Goal: Task Accomplishment & Management: Use online tool/utility

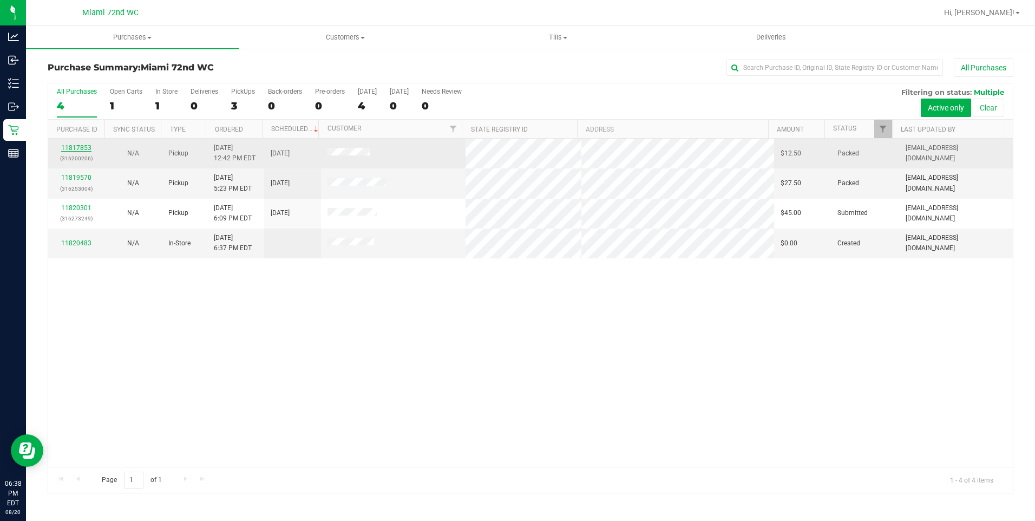
click at [76, 149] on link "11817853" at bounding box center [76, 148] width 30 height 8
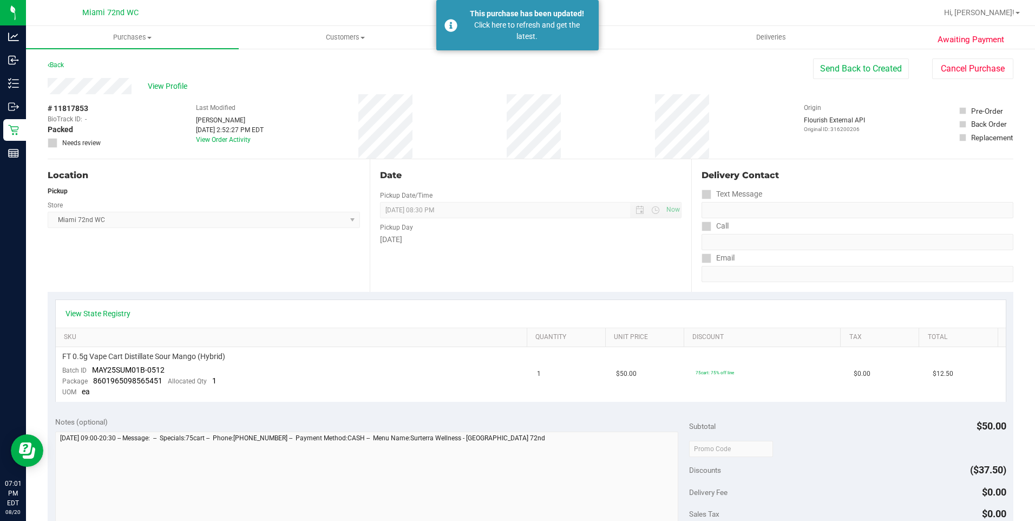
click at [89, 259] on div "Location Pickup Store [GEOGRAPHIC_DATA] 72nd WC Select Store [PERSON_NAME][GEOG…" at bounding box center [209, 225] width 322 height 133
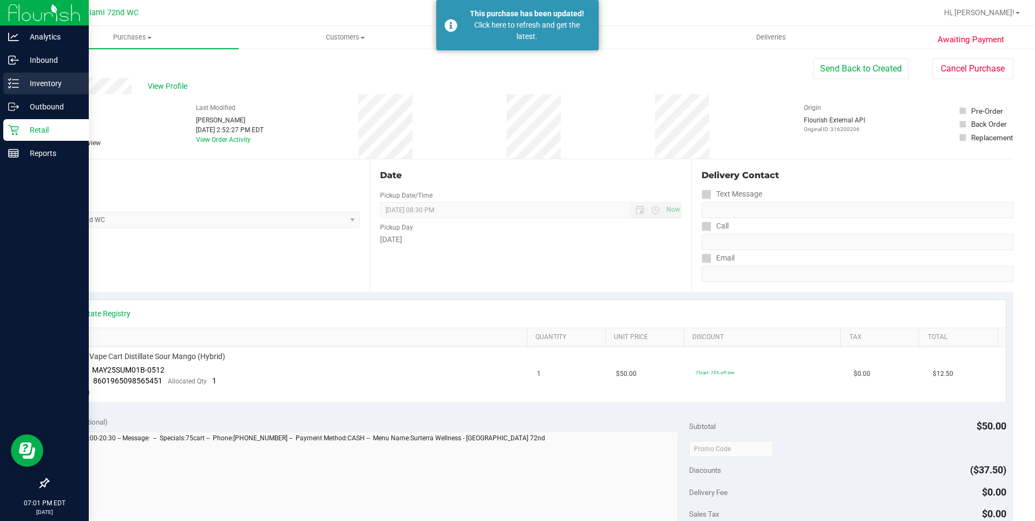
click at [16, 83] on line at bounding box center [15, 83] width 6 height 0
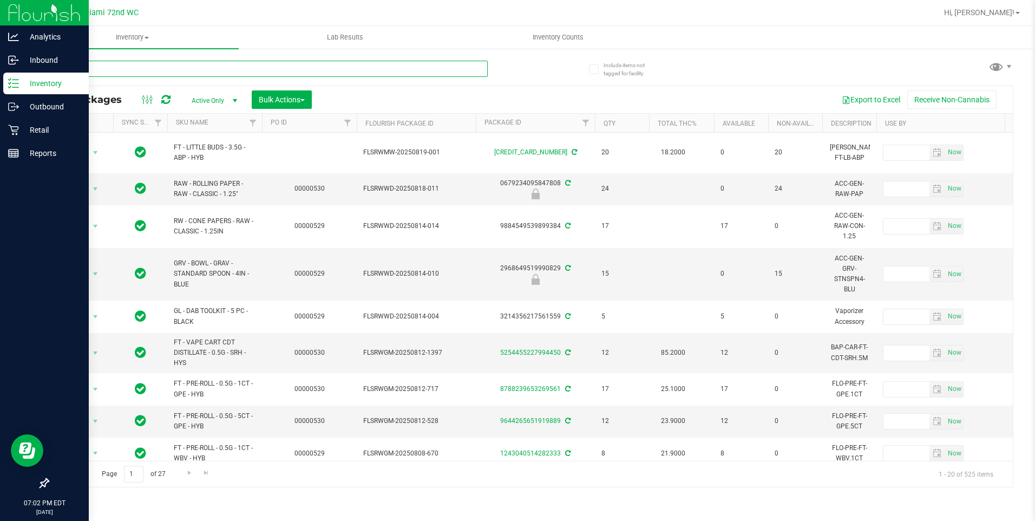
click at [309, 71] on input "text" at bounding box center [268, 69] width 440 height 16
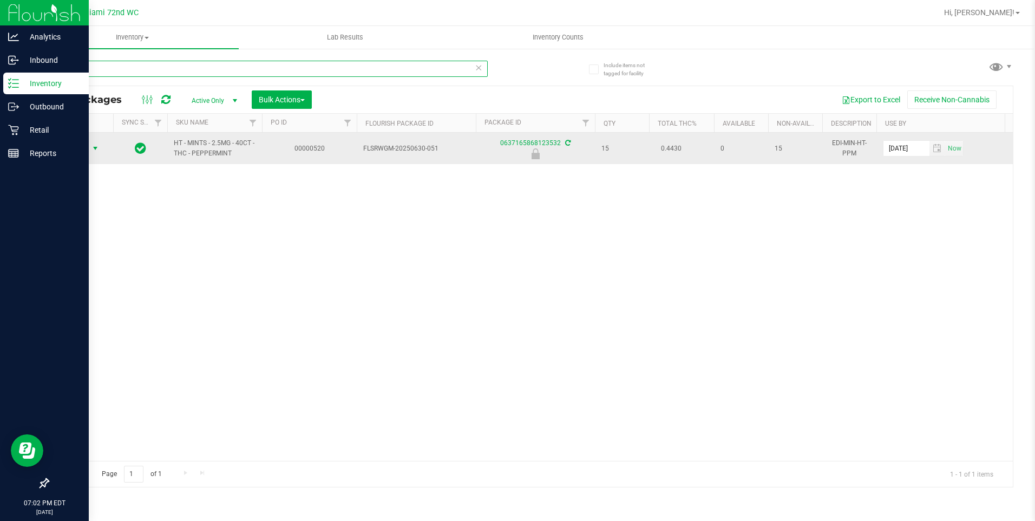
type input "pepper"
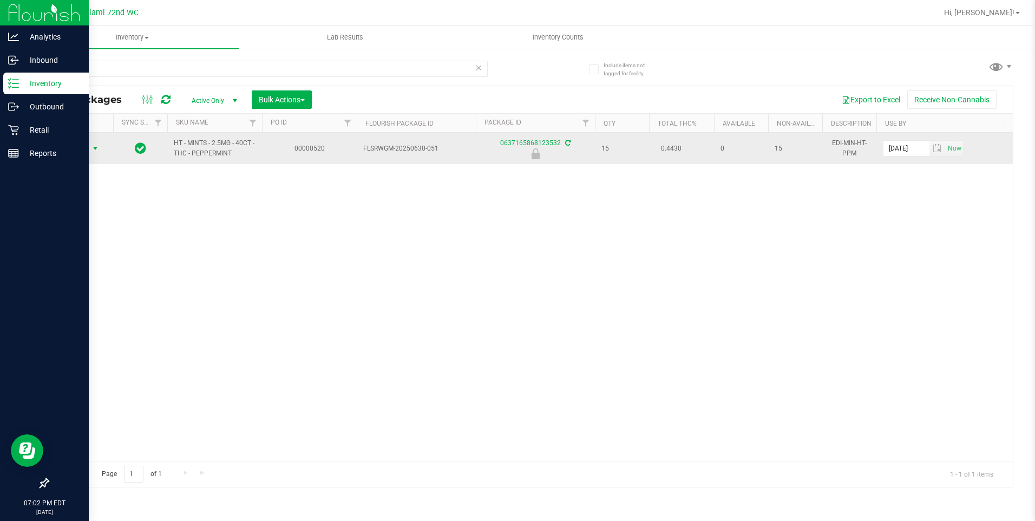
click at [94, 148] on span "select" at bounding box center [95, 148] width 9 height 9
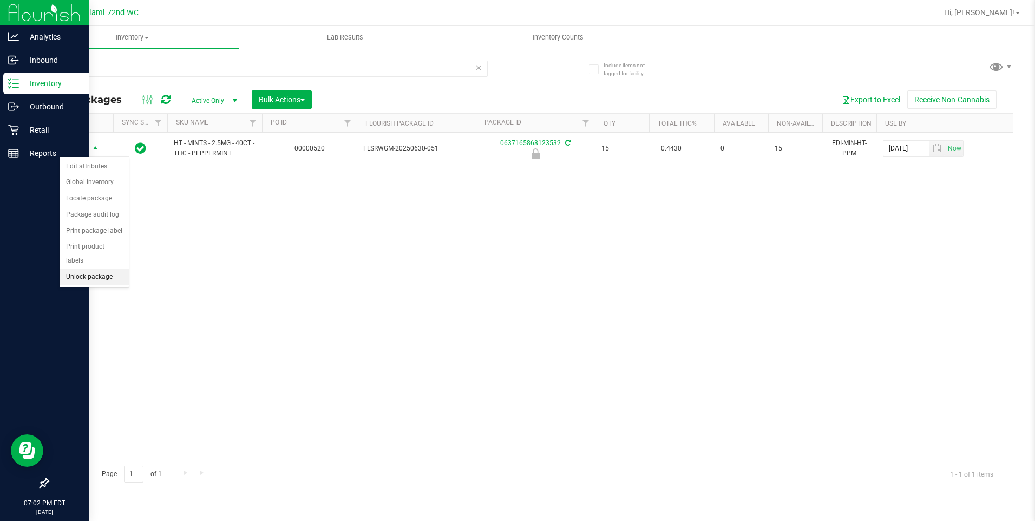
click at [111, 269] on li "Unlock package" at bounding box center [94, 277] width 69 height 16
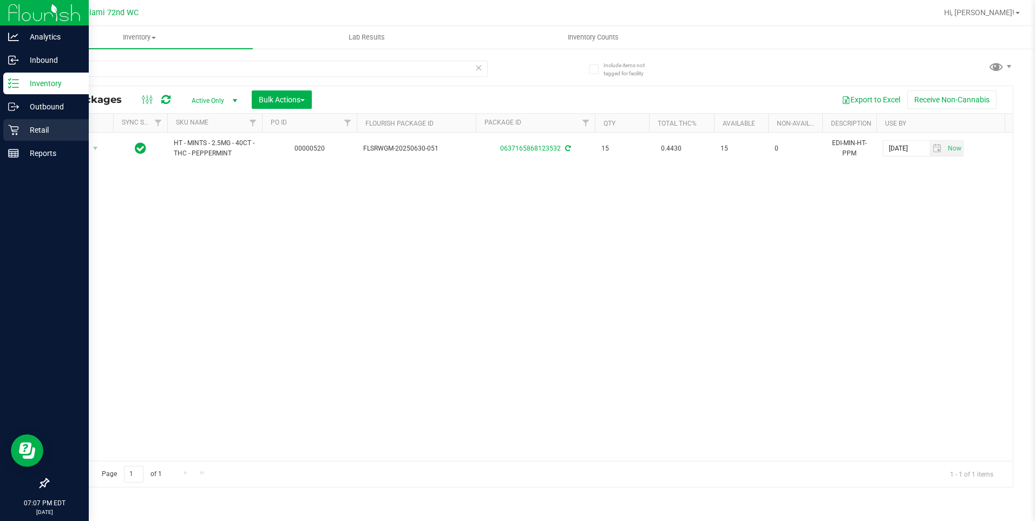
click at [5, 126] on div "Retail" at bounding box center [45, 130] width 85 height 22
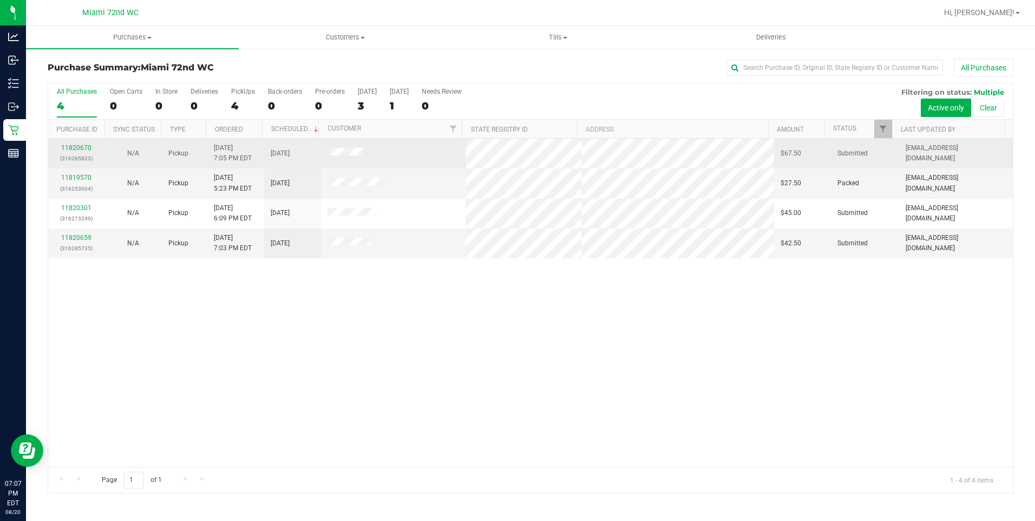
click at [71, 155] on p "(316285823)" at bounding box center [77, 158] width 44 height 10
click at [73, 149] on link "11820670" at bounding box center [76, 148] width 30 height 8
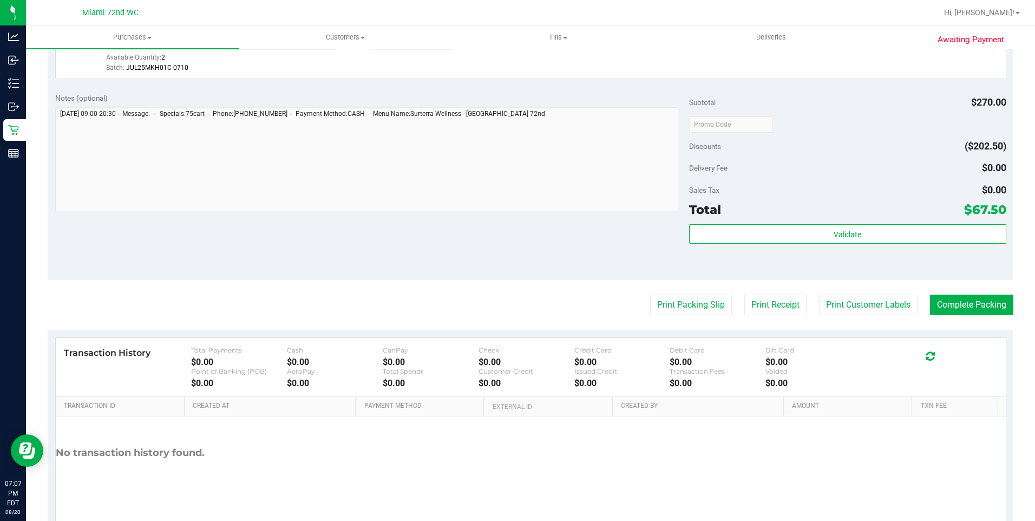
scroll to position [335, 0]
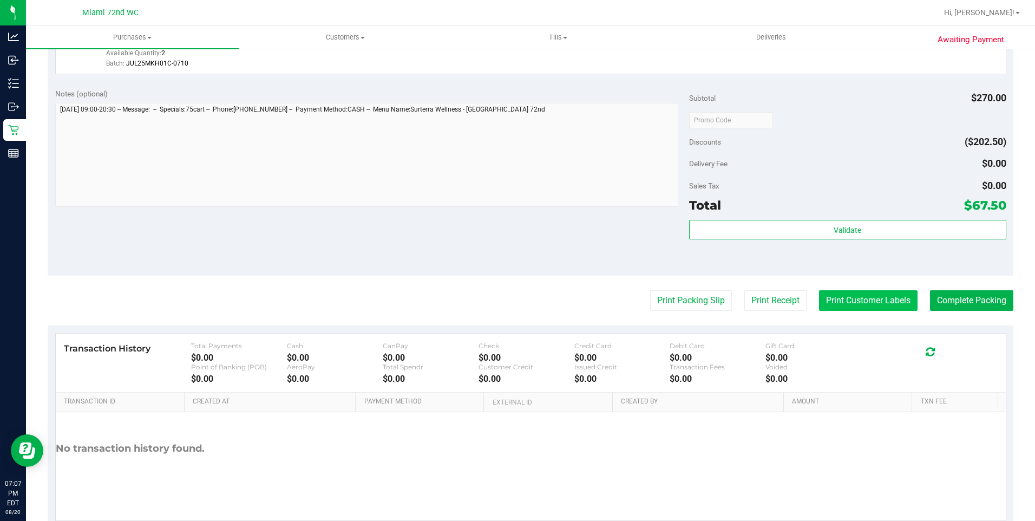
click at [846, 293] on button "Print Customer Labels" at bounding box center [868, 300] width 98 height 21
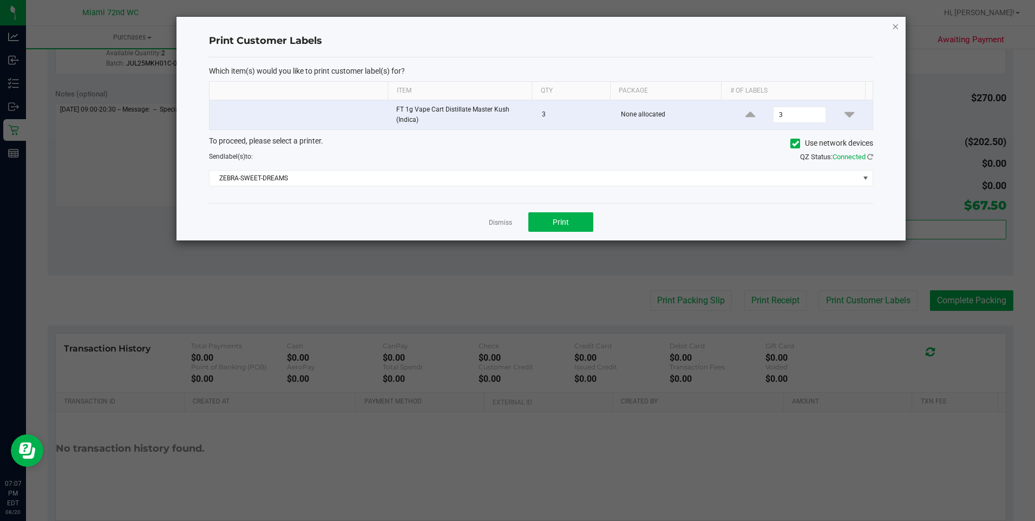
click at [895, 24] on icon "button" at bounding box center [895, 25] width 8 height 13
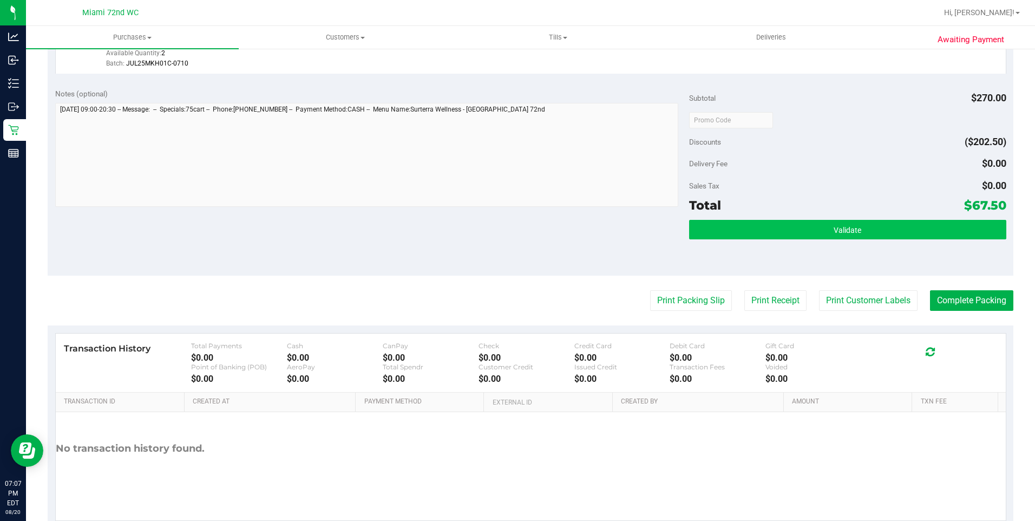
click at [855, 225] on button "Validate" at bounding box center [847, 229] width 317 height 19
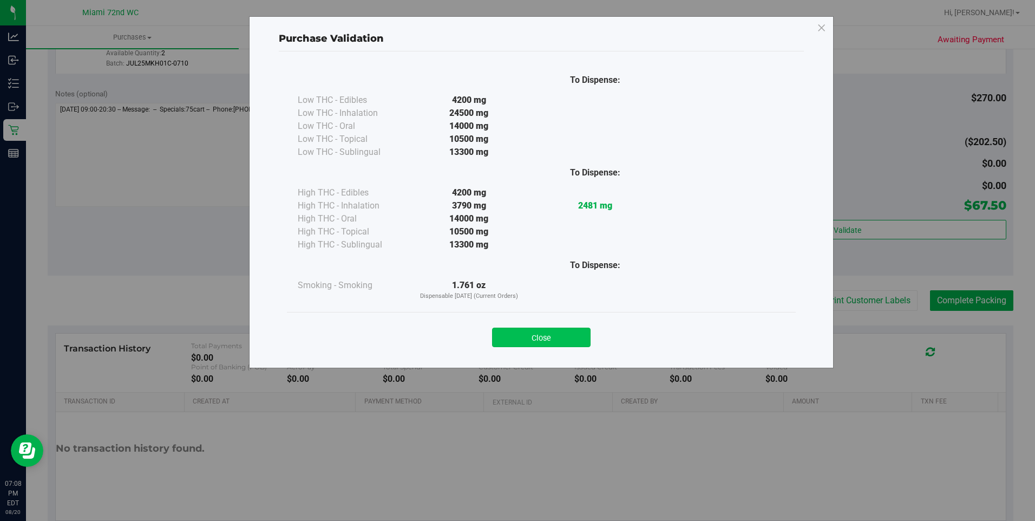
click at [549, 335] on button "Close" at bounding box center [541, 336] width 98 height 19
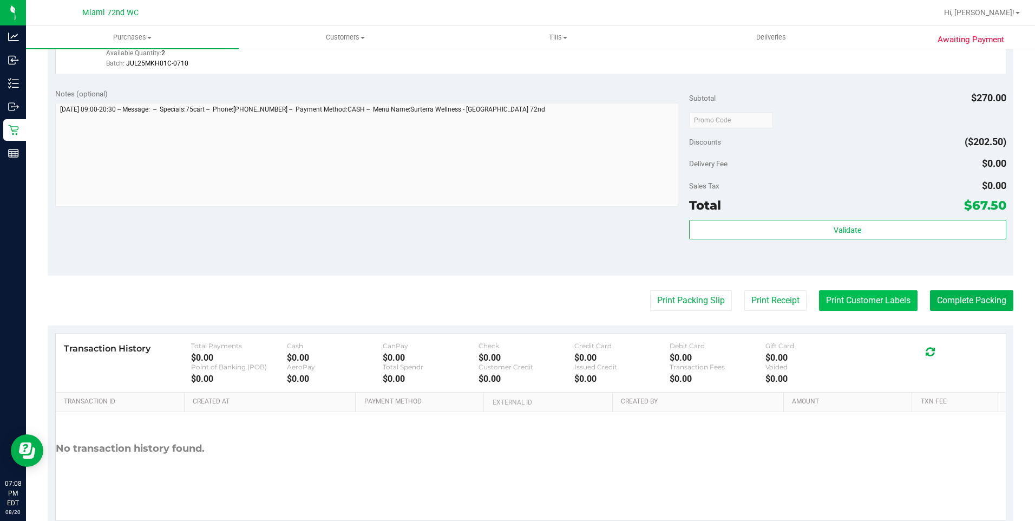
click at [884, 296] on button "Print Customer Labels" at bounding box center [868, 300] width 98 height 21
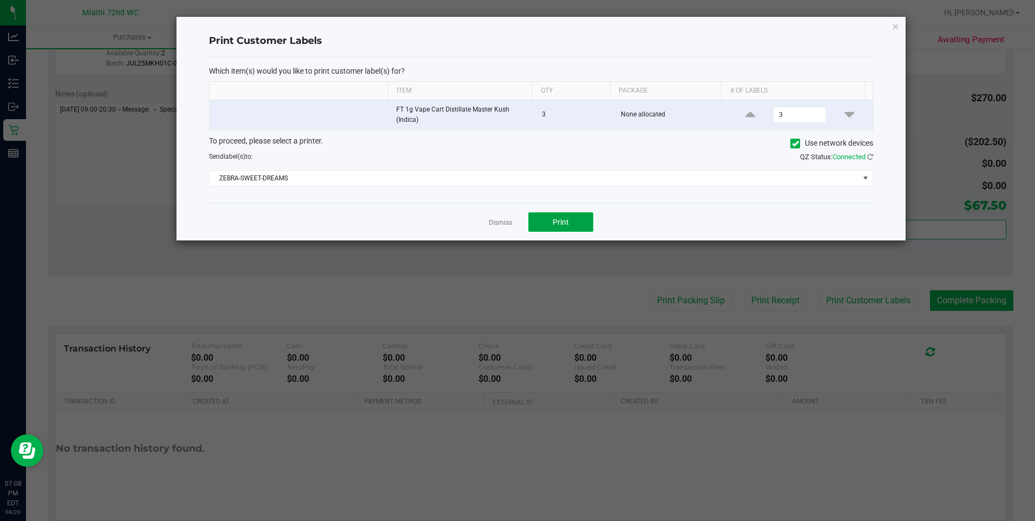
click at [582, 216] on button "Print" at bounding box center [560, 221] width 65 height 19
click at [499, 220] on link "Dismiss" at bounding box center [500, 222] width 23 height 9
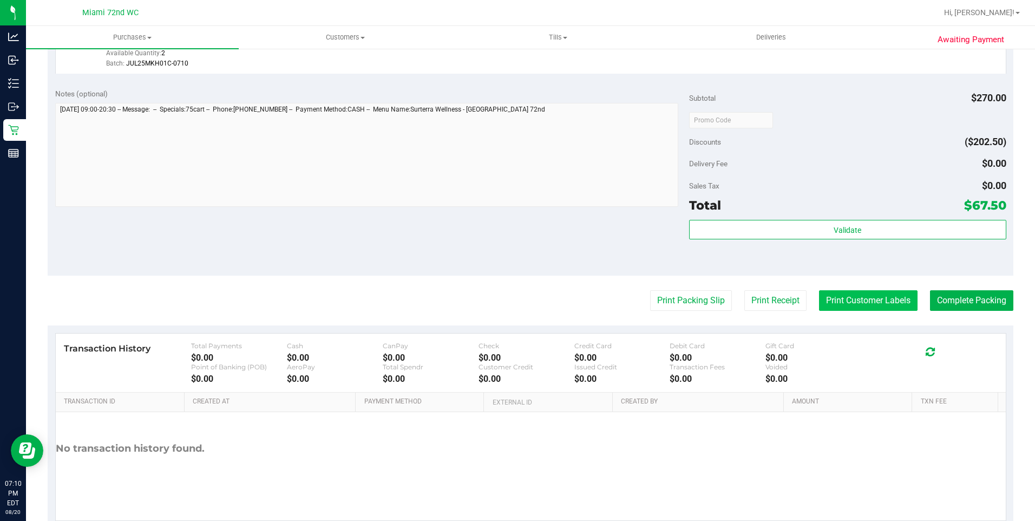
click at [866, 302] on button "Print Customer Labels" at bounding box center [868, 300] width 98 height 21
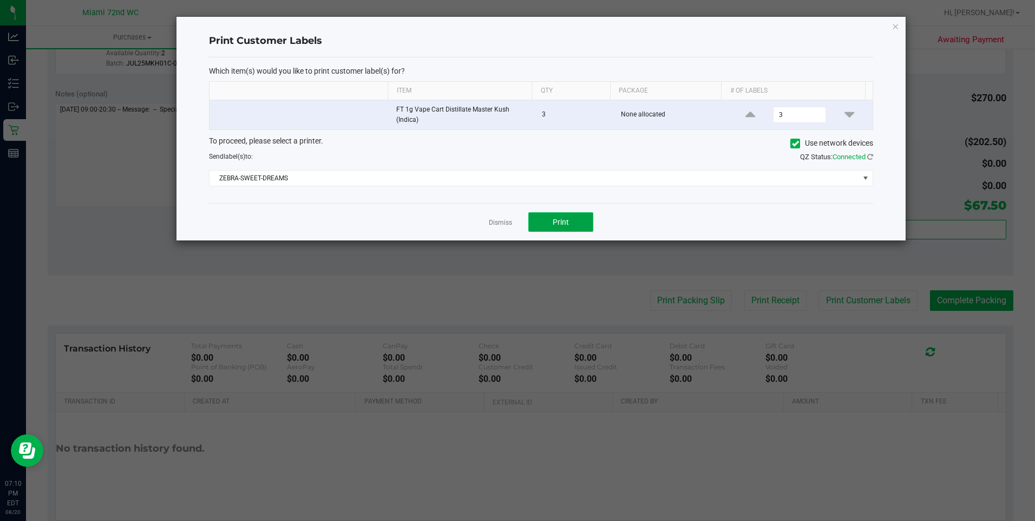
click at [576, 220] on button "Print" at bounding box center [560, 221] width 65 height 19
click at [496, 222] on link "Dismiss" at bounding box center [500, 222] width 23 height 9
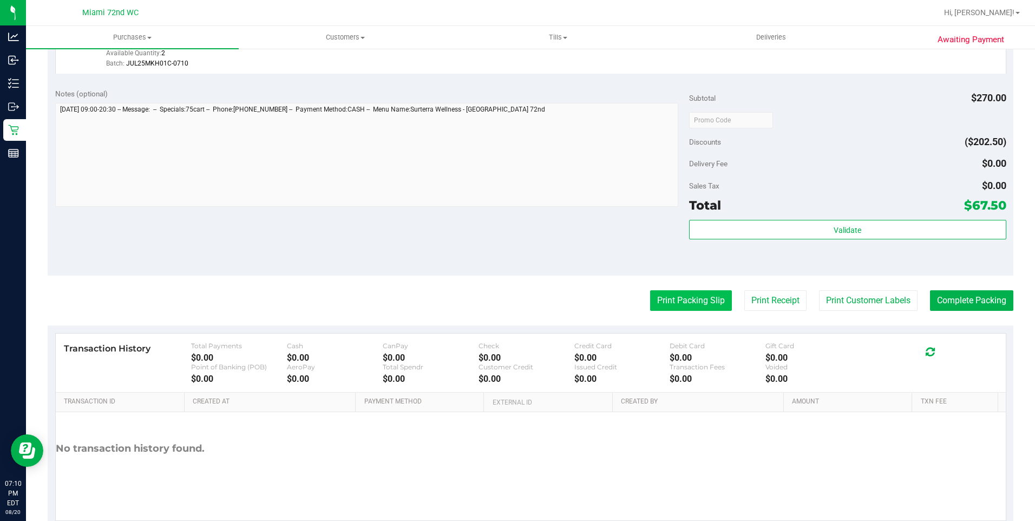
click at [683, 304] on button "Print Packing Slip" at bounding box center [691, 300] width 82 height 21
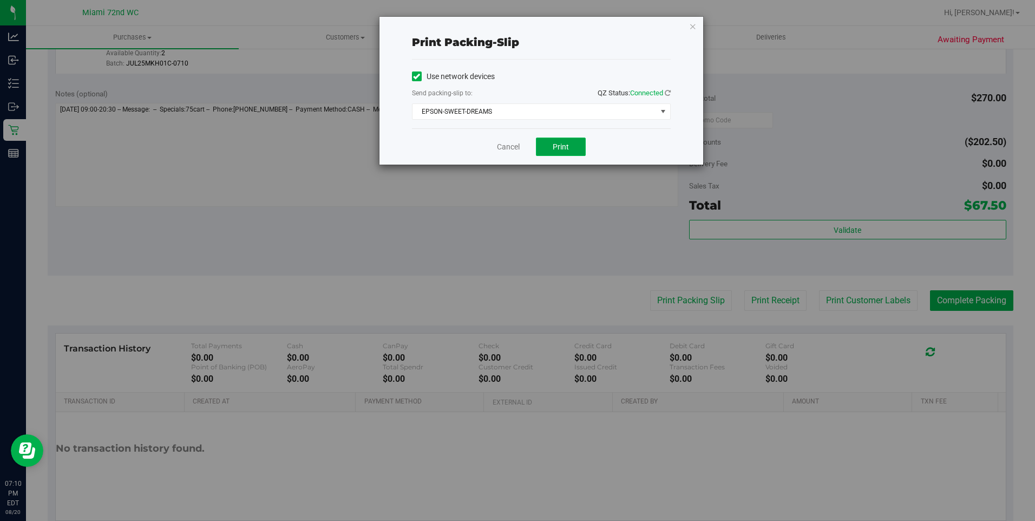
click at [568, 150] on span "Print" at bounding box center [560, 146] width 16 height 9
click at [504, 148] on link "Cancel" at bounding box center [508, 146] width 23 height 11
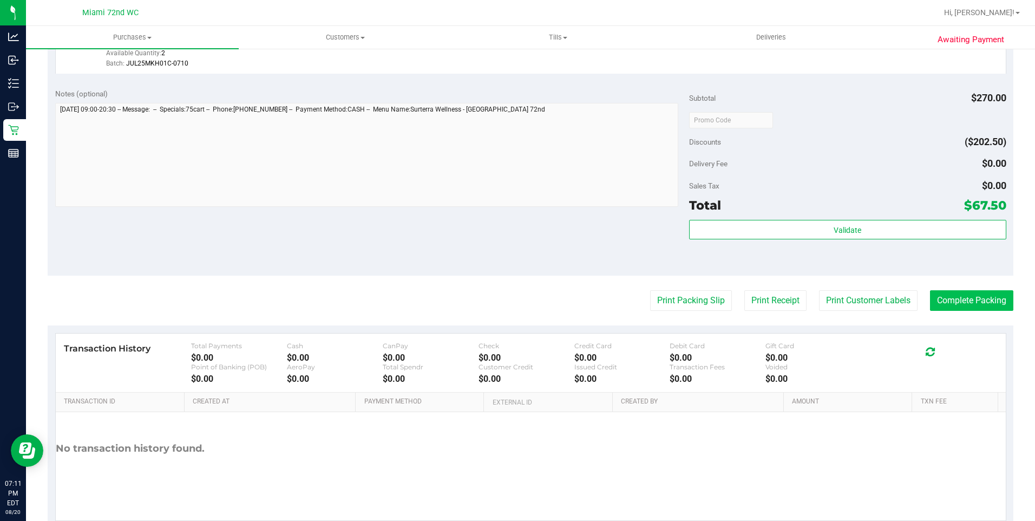
click at [971, 299] on button "Complete Packing" at bounding box center [971, 300] width 83 height 21
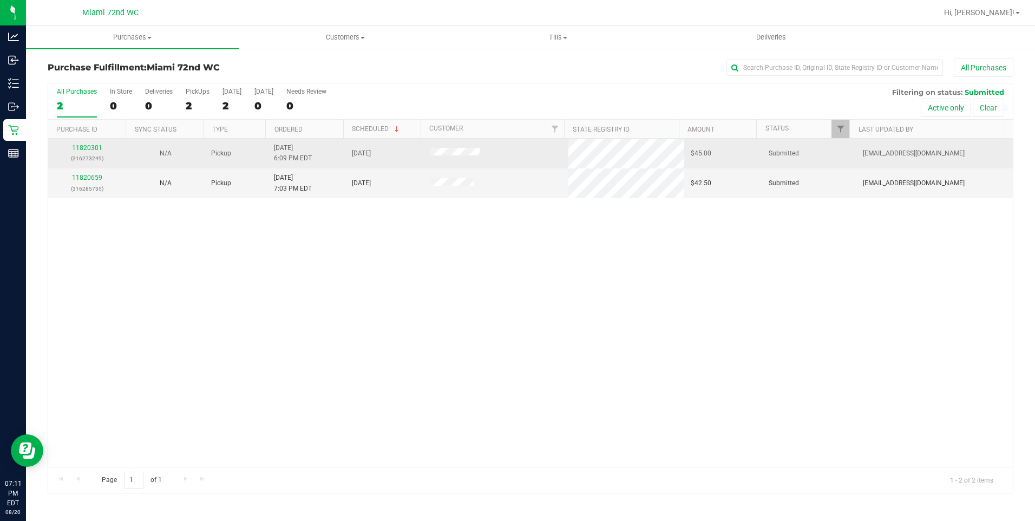
click at [95, 142] on td "11820301 (316273249)" at bounding box center [87, 154] width 78 height 30
click at [92, 146] on link "11820301" at bounding box center [87, 148] width 30 height 8
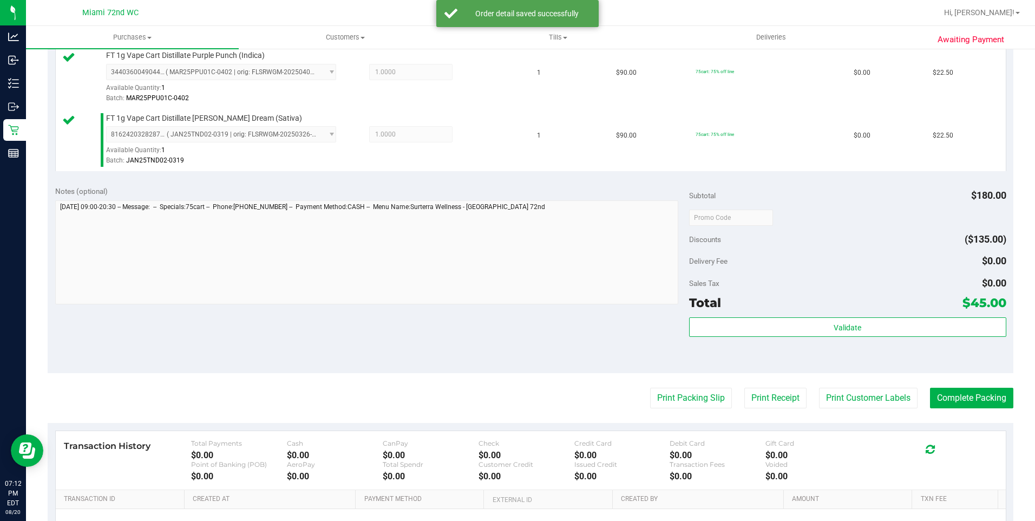
scroll to position [317, 0]
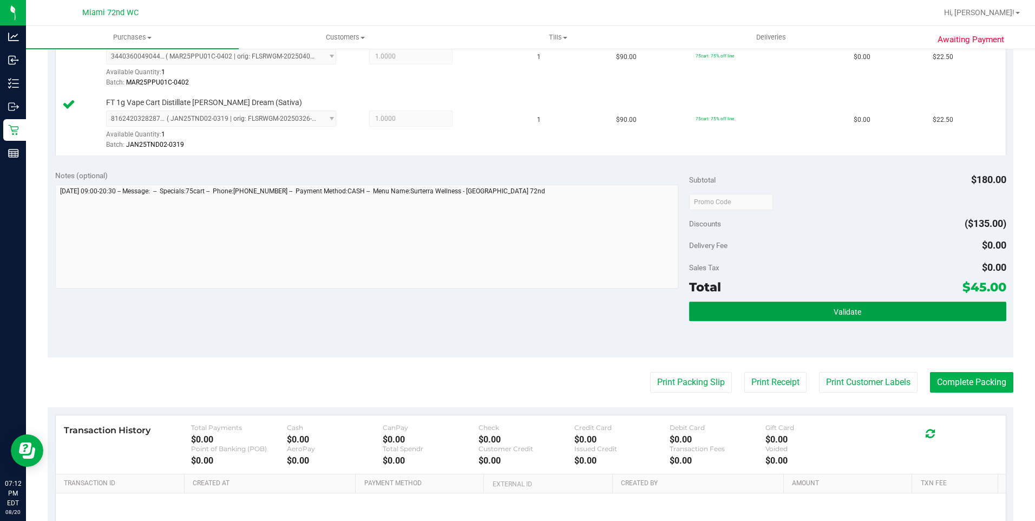
click at [898, 306] on button "Validate" at bounding box center [847, 310] width 317 height 19
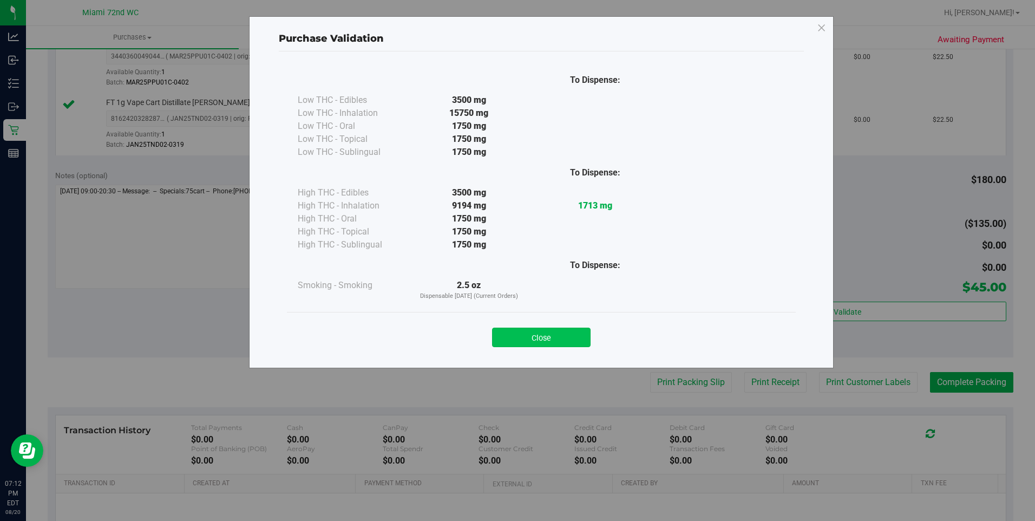
click at [565, 333] on button "Close" at bounding box center [541, 336] width 98 height 19
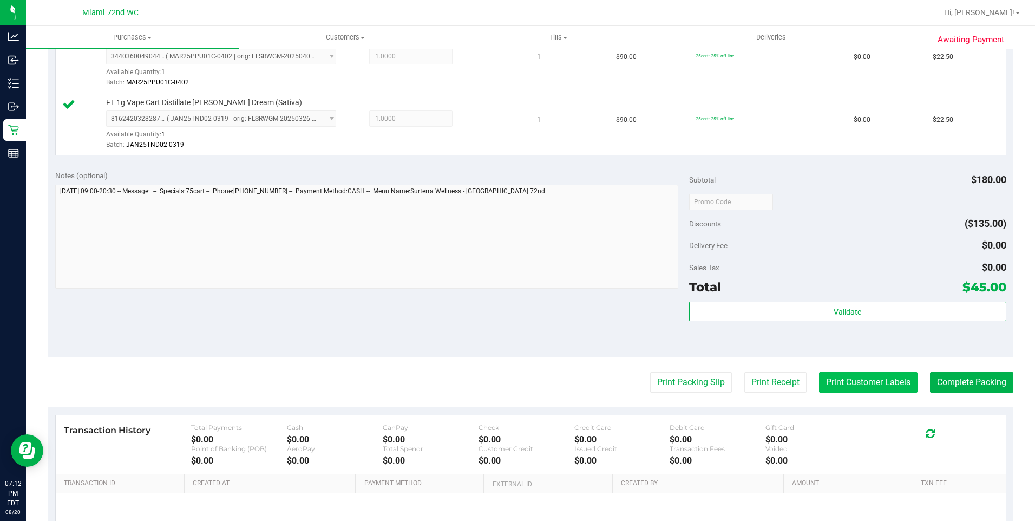
click at [861, 380] on button "Print Customer Labels" at bounding box center [868, 382] width 98 height 21
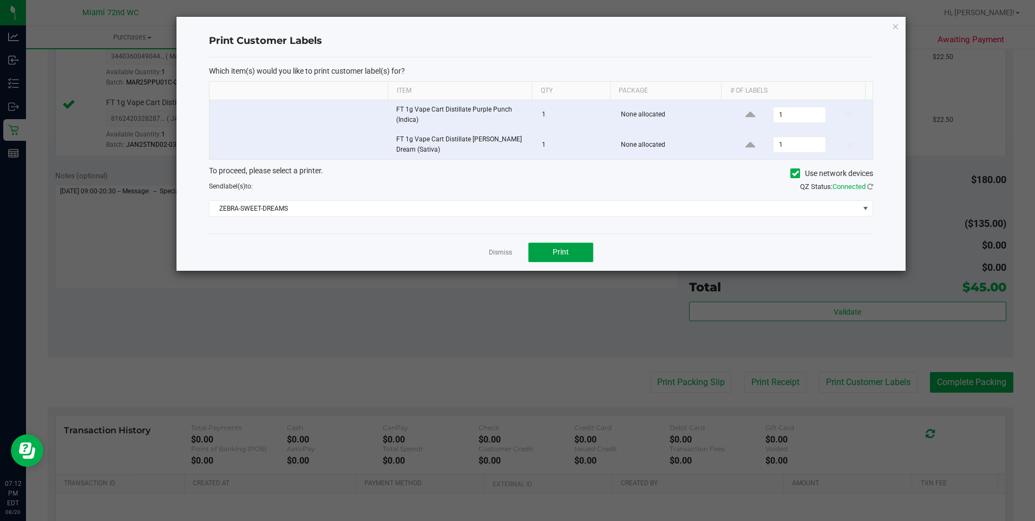
click at [591, 246] on button "Print" at bounding box center [560, 251] width 65 height 19
click at [493, 251] on link "Dismiss" at bounding box center [500, 252] width 23 height 9
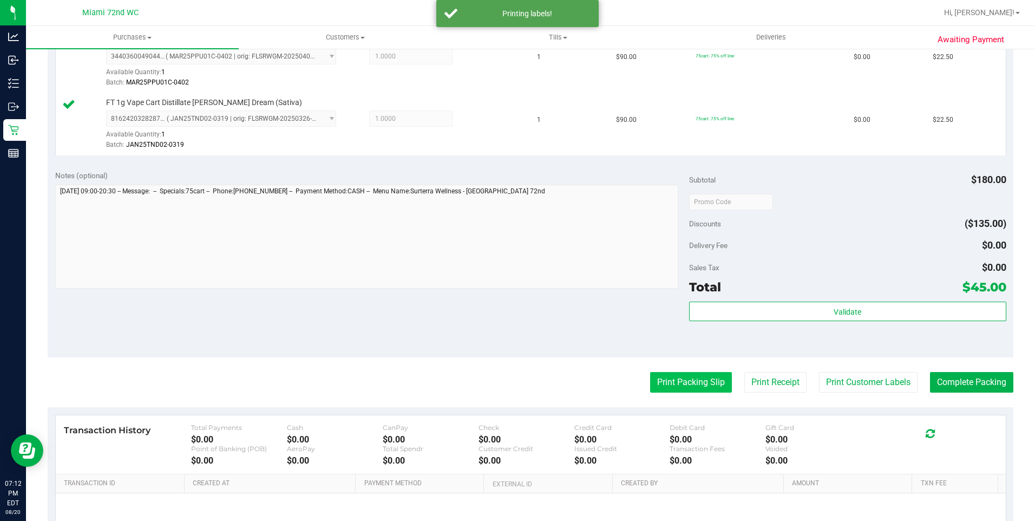
click at [669, 386] on button "Print Packing Slip" at bounding box center [691, 382] width 82 height 21
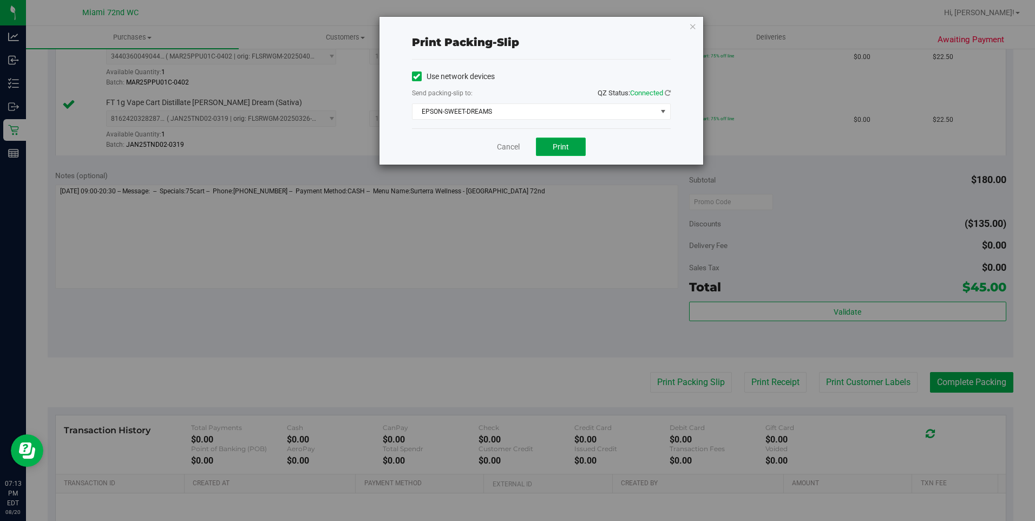
click at [577, 146] on button "Print" at bounding box center [561, 146] width 50 height 18
click at [509, 147] on link "Cancel" at bounding box center [508, 146] width 23 height 11
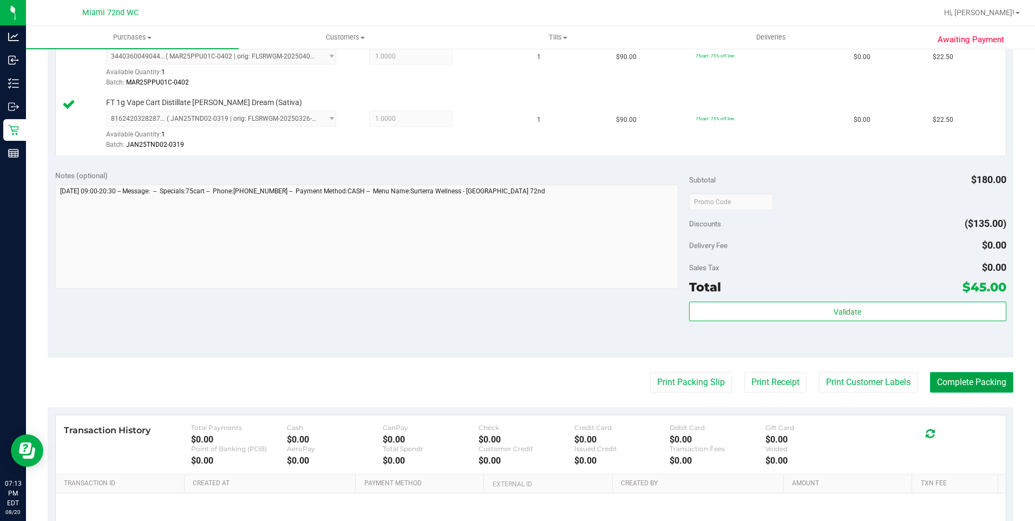
click at [955, 390] on button "Complete Packing" at bounding box center [971, 382] width 83 height 21
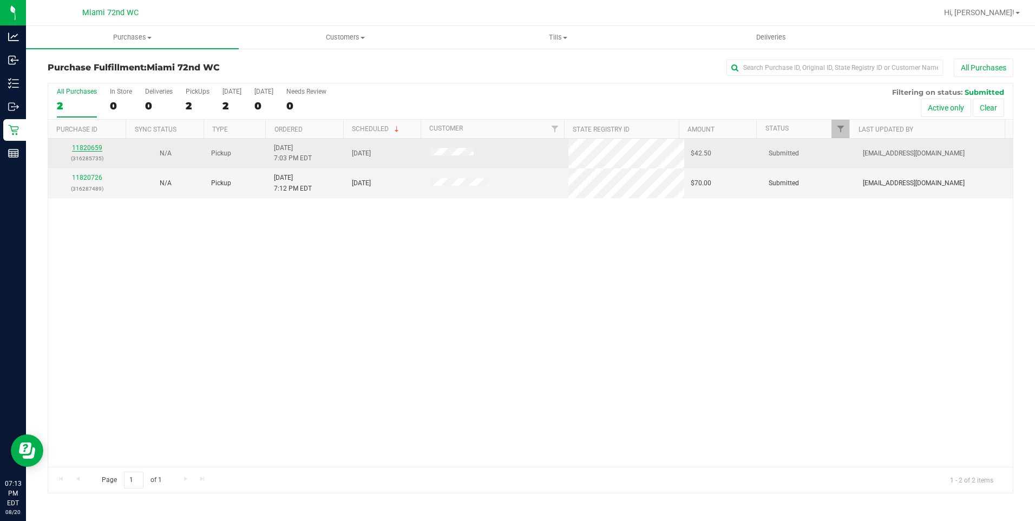
click at [89, 147] on link "11820659" at bounding box center [87, 148] width 30 height 8
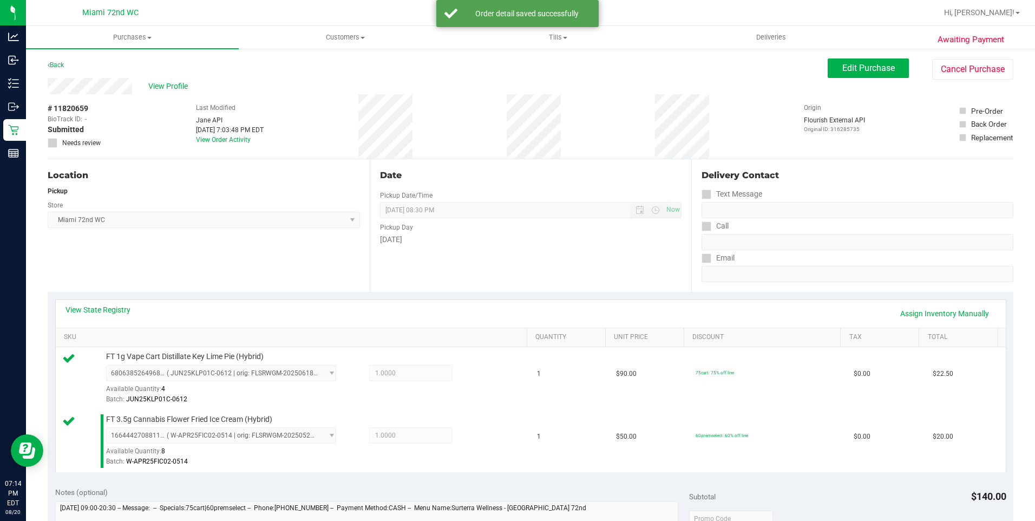
scroll to position [427, 0]
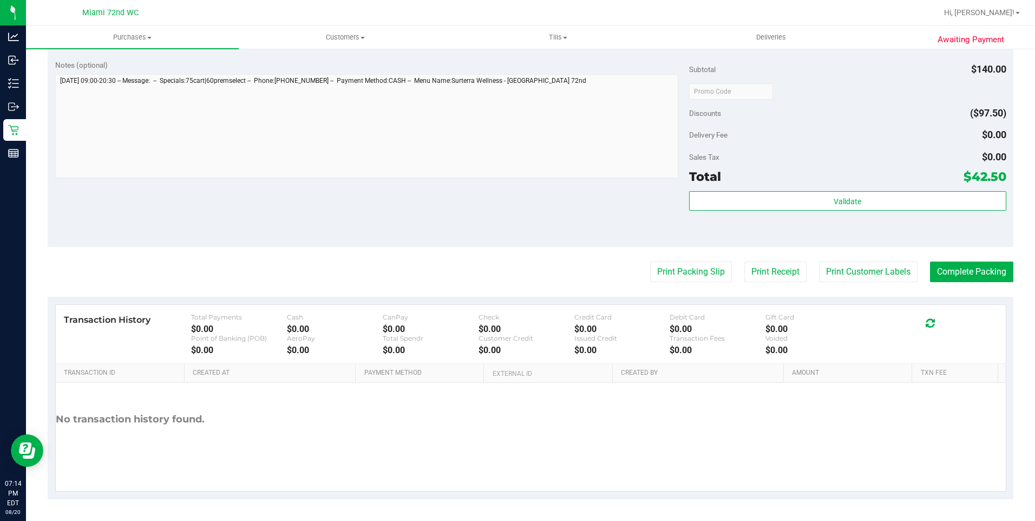
click at [814, 180] on div "Total $42.50" at bounding box center [847, 176] width 317 height 19
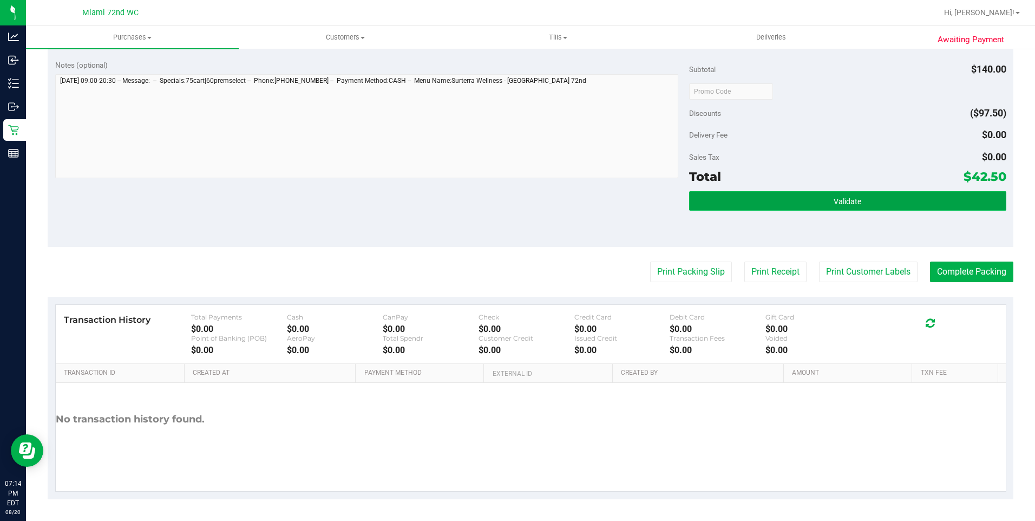
click at [829, 195] on button "Validate" at bounding box center [847, 200] width 317 height 19
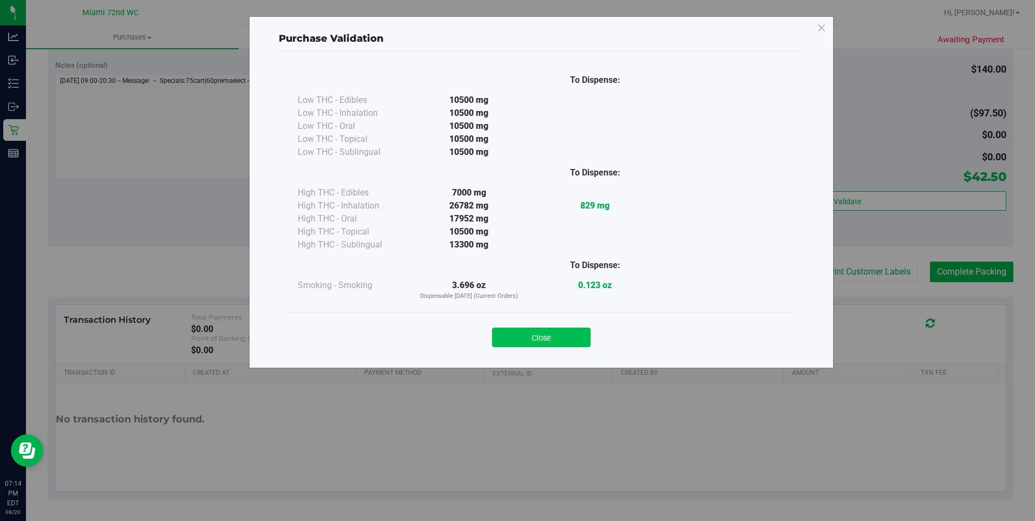
click at [565, 328] on button "Close" at bounding box center [541, 336] width 98 height 19
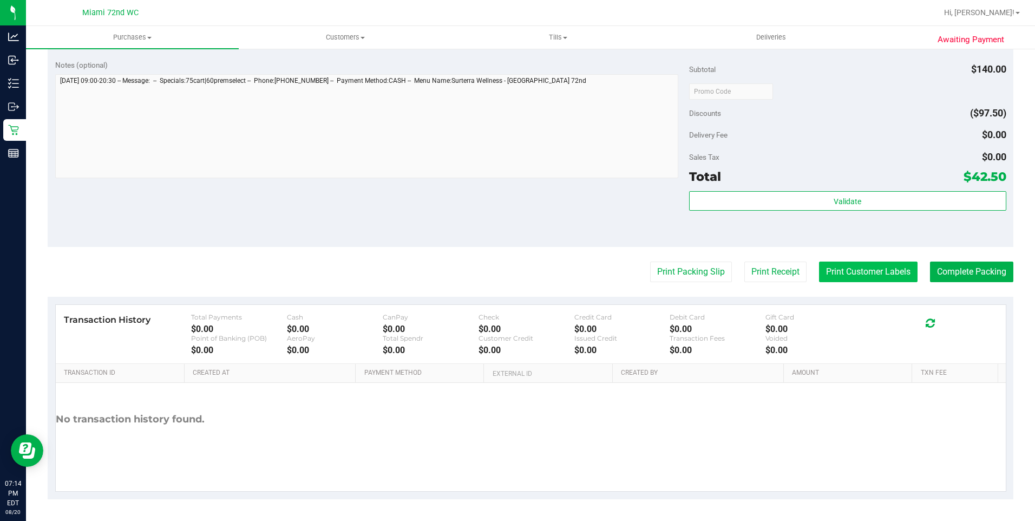
click at [873, 269] on button "Print Customer Labels" at bounding box center [868, 271] width 98 height 21
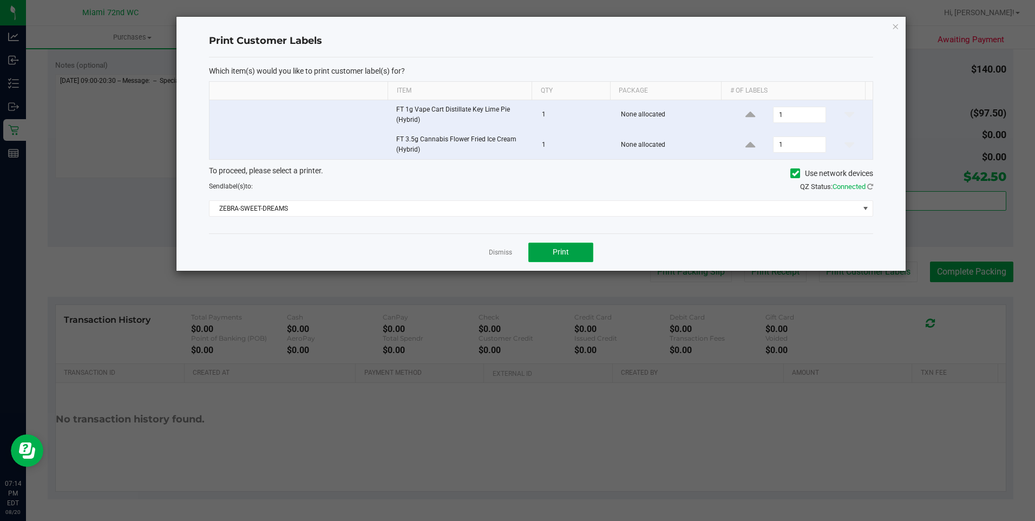
click at [572, 252] on button "Print" at bounding box center [560, 251] width 65 height 19
click at [493, 252] on link "Dismiss" at bounding box center [500, 252] width 23 height 9
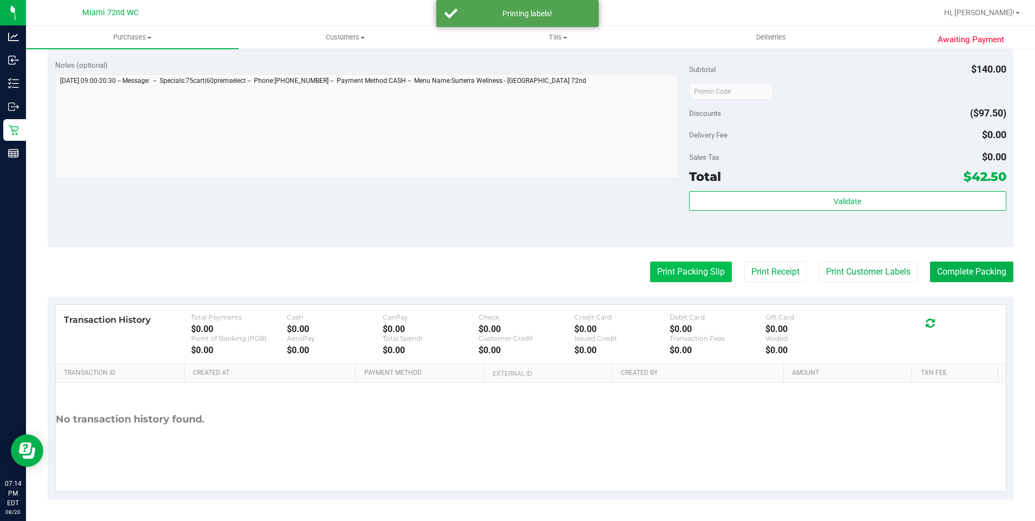
click at [672, 268] on button "Print Packing Slip" at bounding box center [691, 271] width 82 height 21
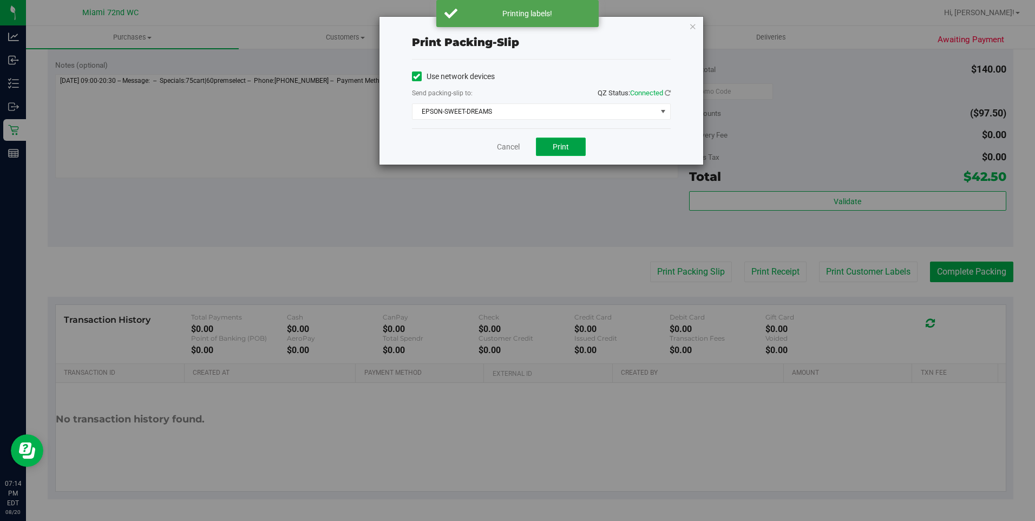
click at [562, 147] on span "Print" at bounding box center [560, 146] width 16 height 9
click at [503, 146] on link "Cancel" at bounding box center [508, 146] width 23 height 11
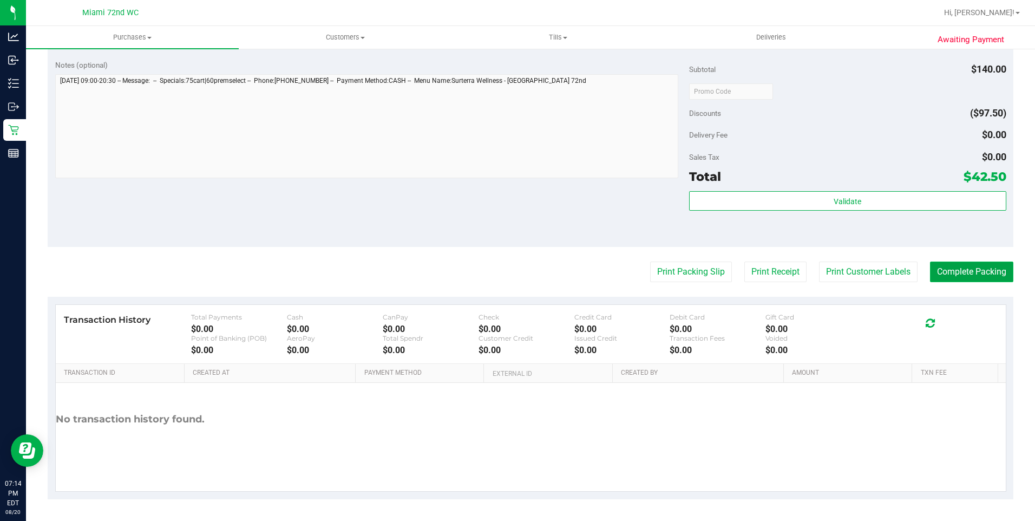
click at [968, 280] on button "Complete Packing" at bounding box center [971, 271] width 83 height 21
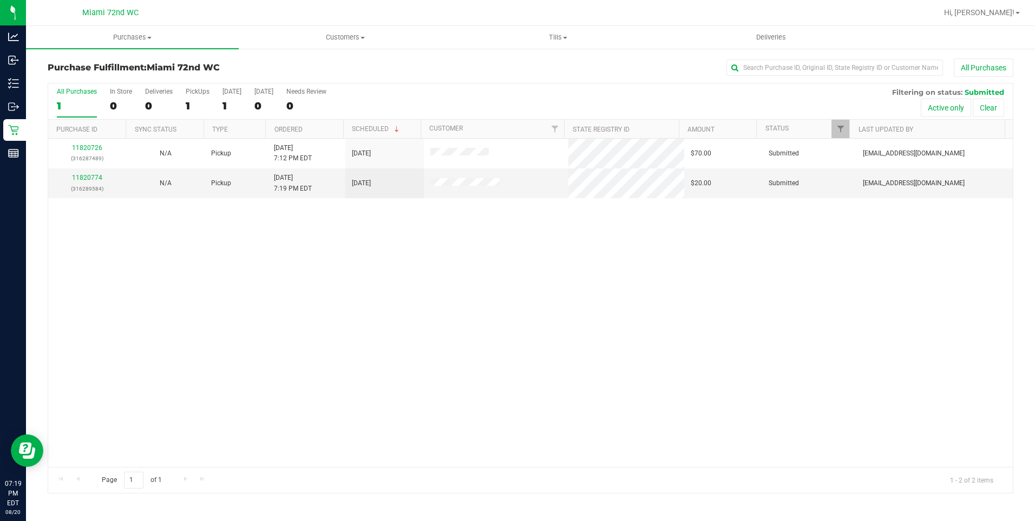
click at [242, 329] on div "11820726 (316287489) N/A Pickup [DATE] 7:12 PM EDT 8/20/2025 $70.00 Submitted […" at bounding box center [530, 303] width 964 height 328
click at [95, 175] on link "11820774" at bounding box center [87, 178] width 30 height 8
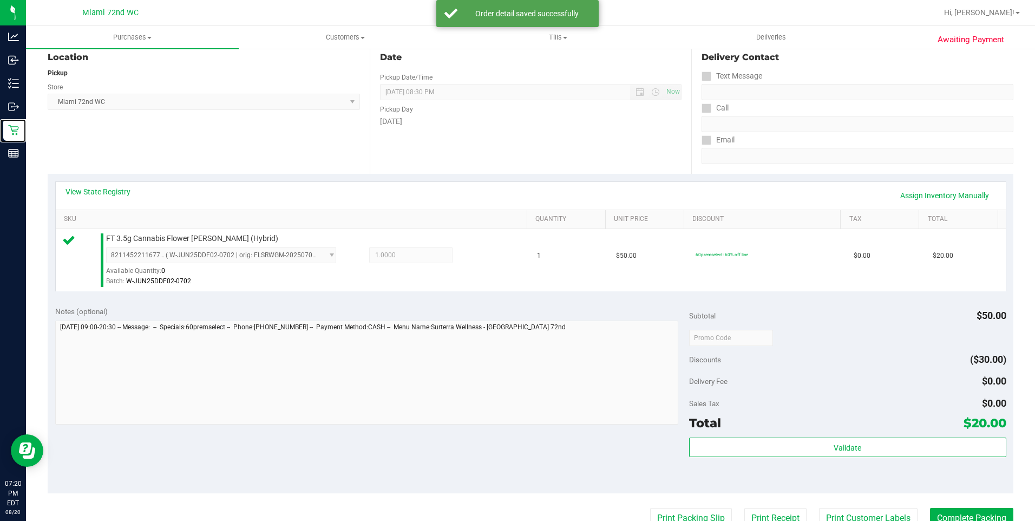
scroll to position [364, 0]
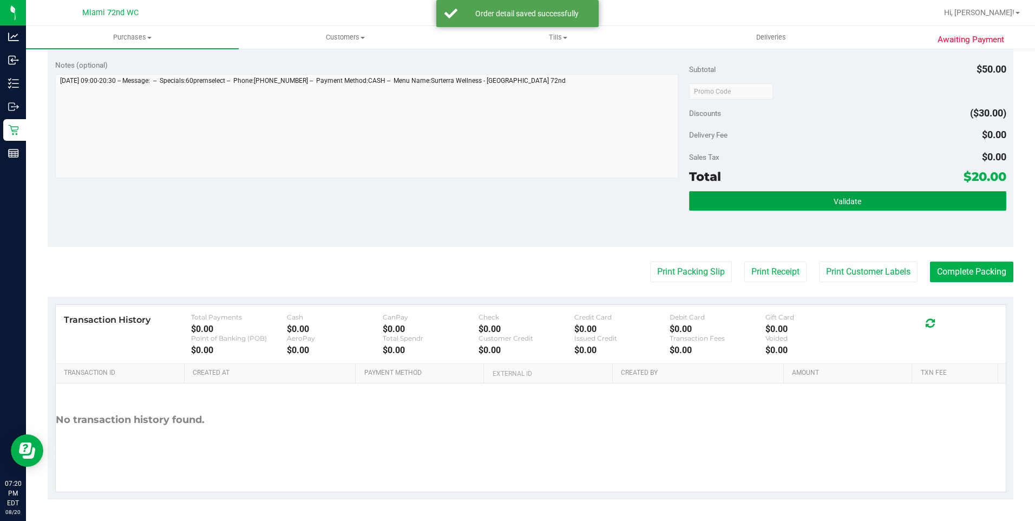
click at [851, 199] on span "Validate" at bounding box center [847, 201] width 28 height 9
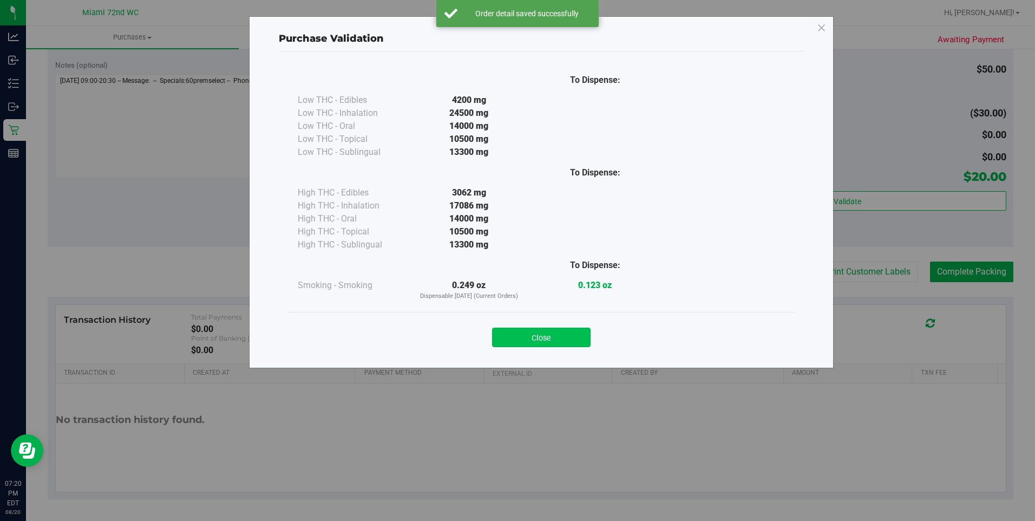
click at [538, 338] on button "Close" at bounding box center [541, 336] width 98 height 19
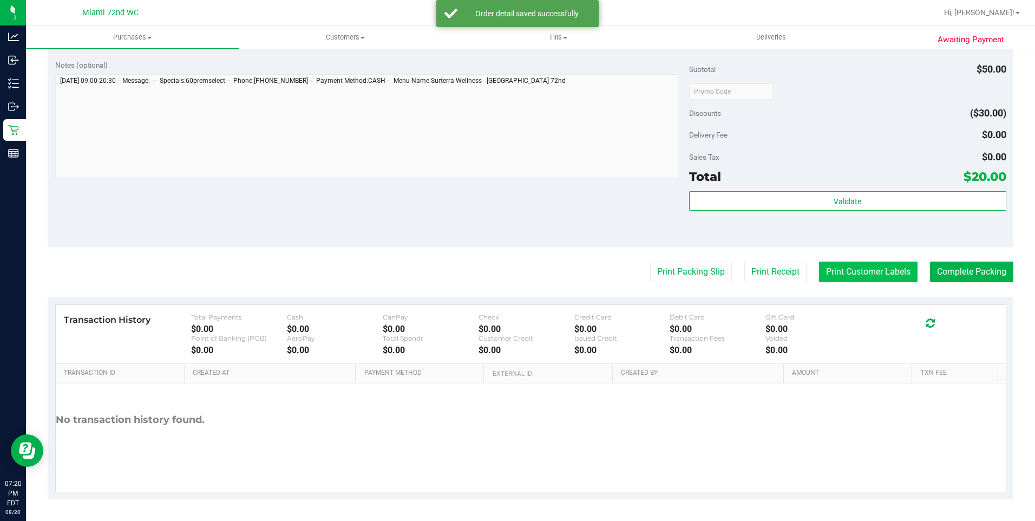
click at [879, 267] on button "Print Customer Labels" at bounding box center [868, 271] width 98 height 21
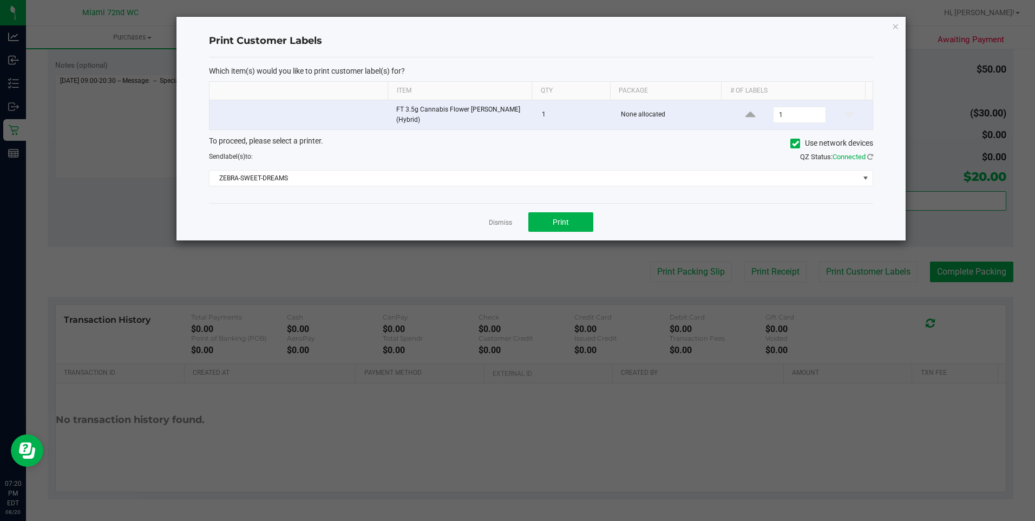
click at [596, 223] on div "Dismiss Print" at bounding box center [541, 221] width 664 height 37
click at [590, 225] on div "Dismiss Print" at bounding box center [541, 221] width 664 height 37
click at [570, 229] on button "Print" at bounding box center [560, 221] width 65 height 19
click at [491, 221] on link "Dismiss" at bounding box center [500, 222] width 23 height 9
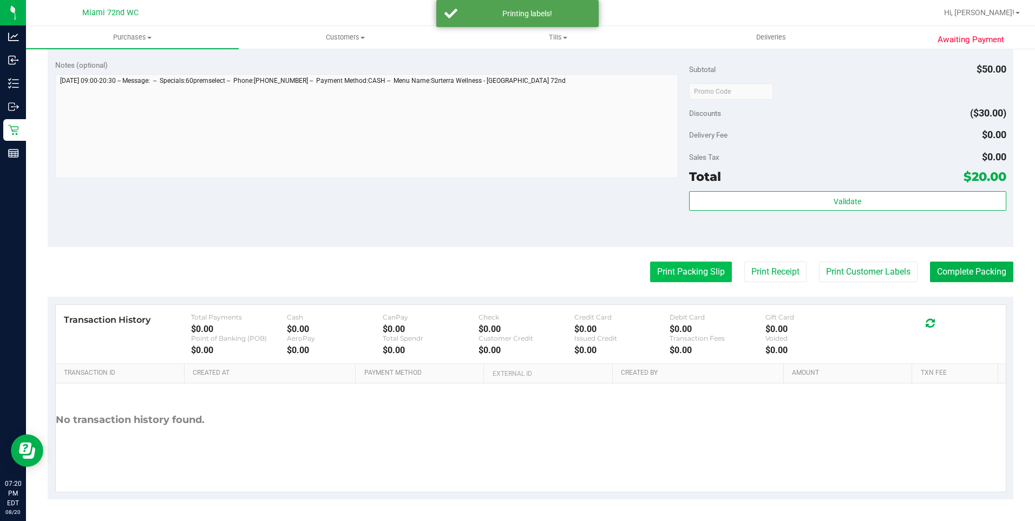
click at [661, 272] on button "Print Packing Slip" at bounding box center [691, 271] width 82 height 21
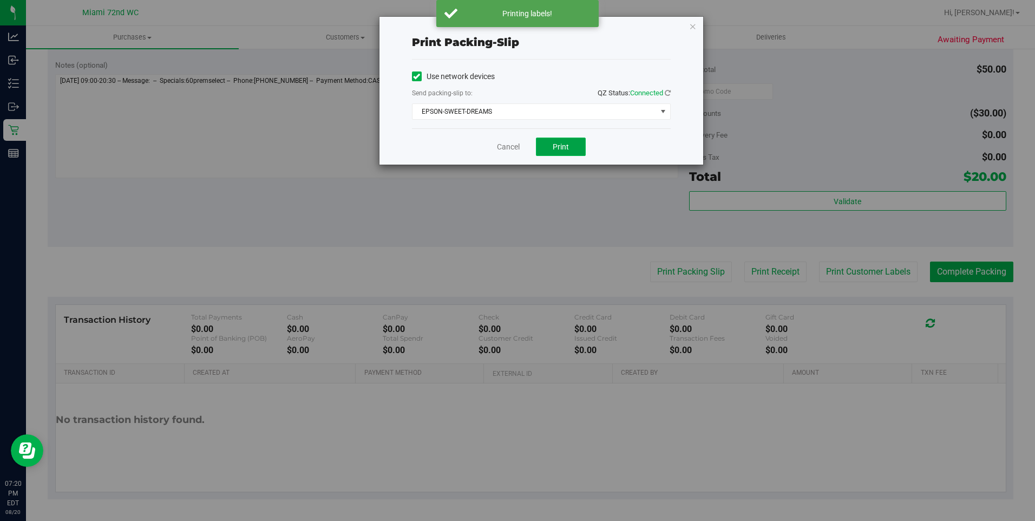
click at [557, 140] on button "Print" at bounding box center [561, 146] width 50 height 18
click at [504, 152] on link "Cancel" at bounding box center [508, 146] width 23 height 11
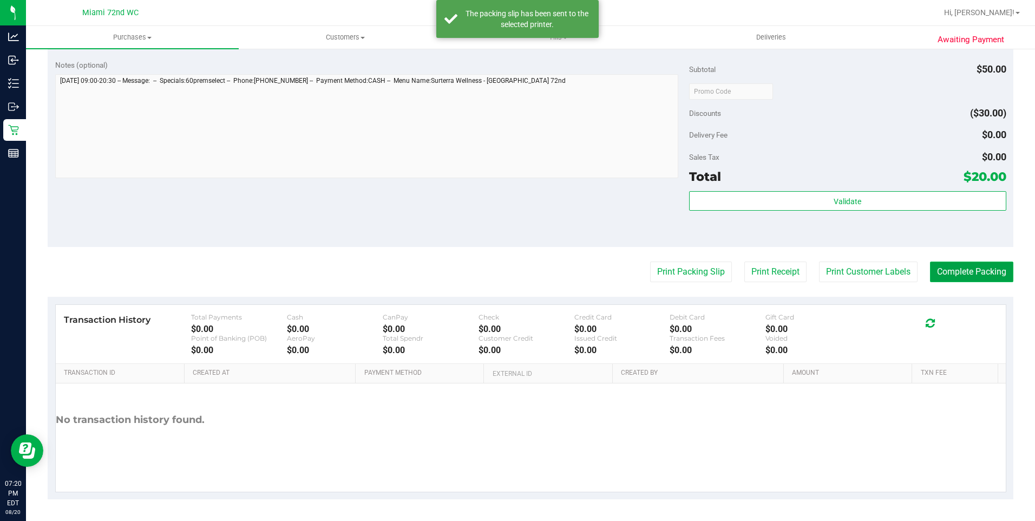
click at [949, 268] on button "Complete Packing" at bounding box center [971, 271] width 83 height 21
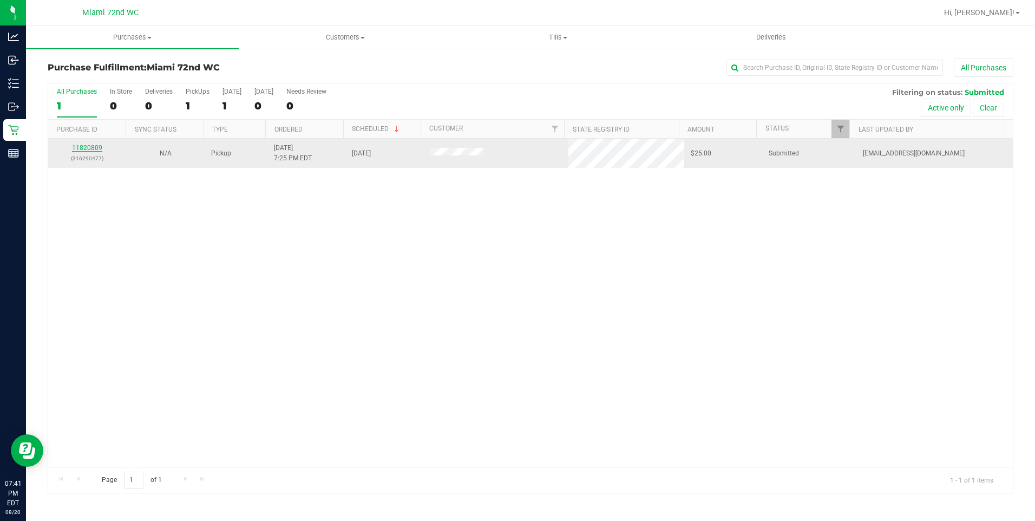
click at [83, 149] on link "11820809" at bounding box center [87, 148] width 30 height 8
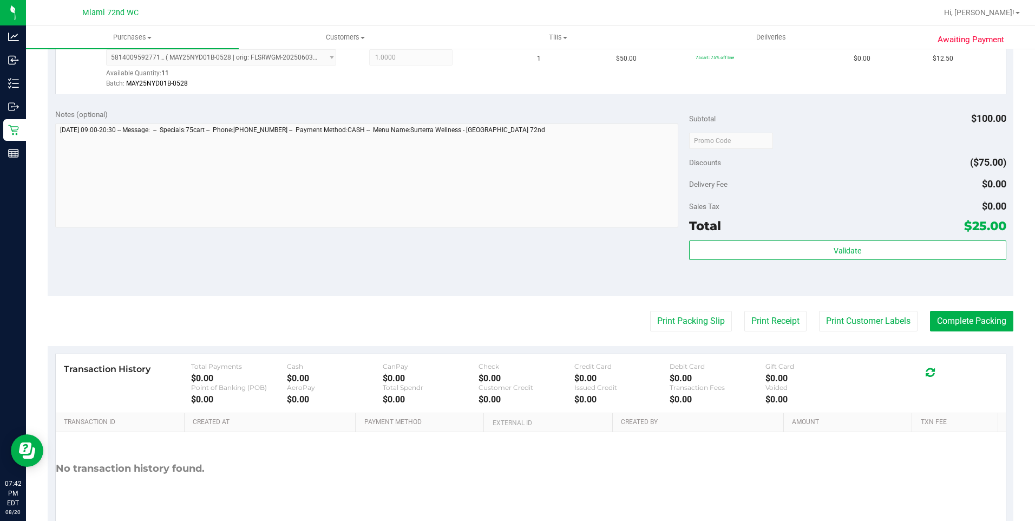
scroll to position [427, 0]
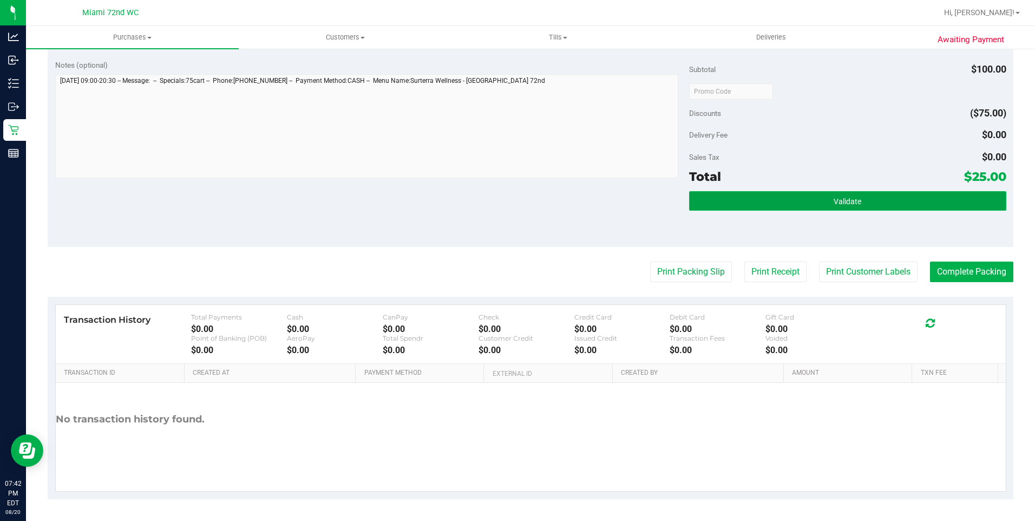
click at [812, 201] on button "Validate" at bounding box center [847, 200] width 317 height 19
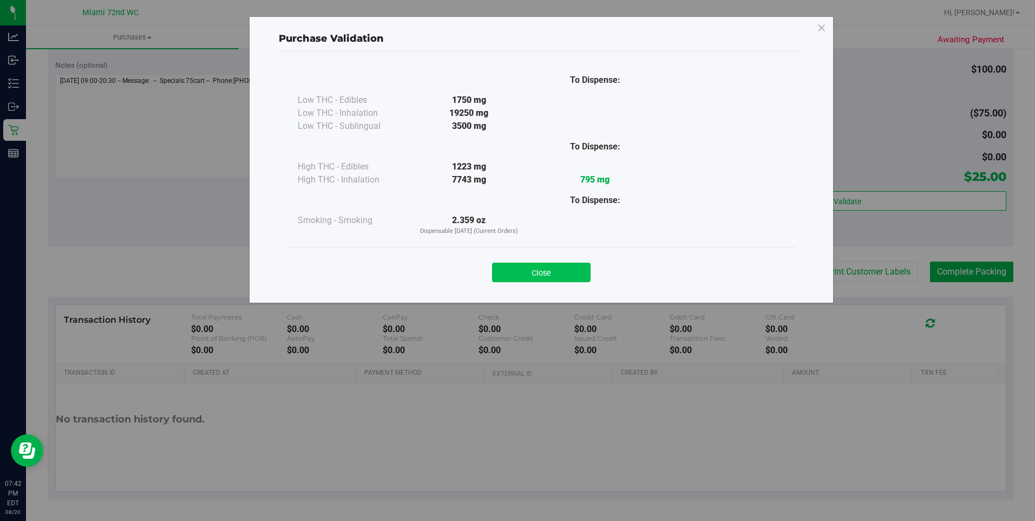
click at [536, 270] on button "Close" at bounding box center [541, 271] width 98 height 19
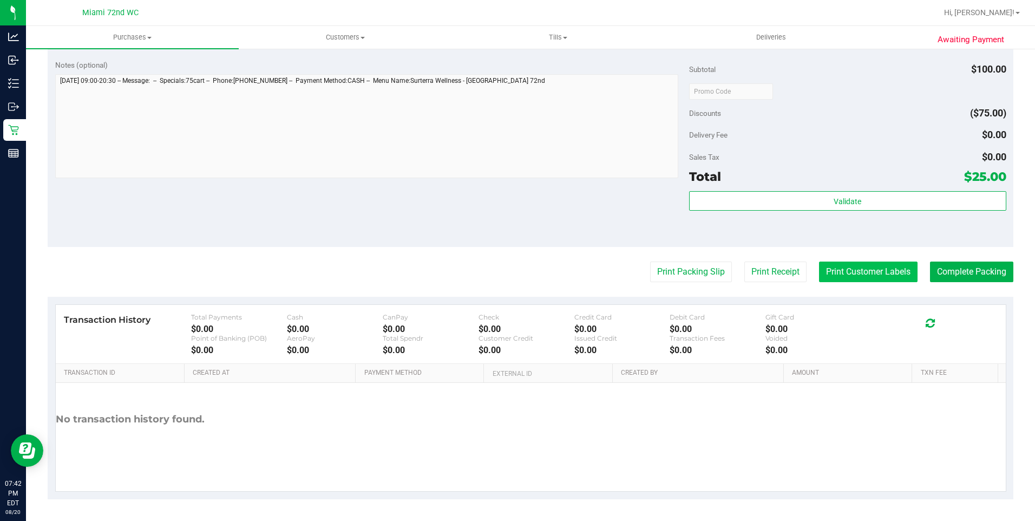
click at [868, 265] on button "Print Customer Labels" at bounding box center [868, 271] width 98 height 21
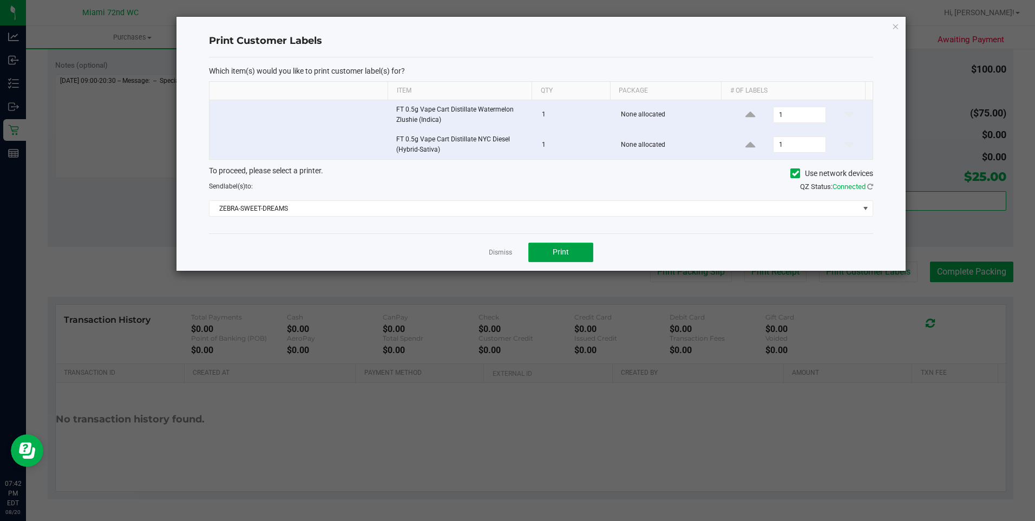
click at [575, 248] on button "Print" at bounding box center [560, 251] width 65 height 19
click at [499, 254] on link "Dismiss" at bounding box center [500, 252] width 23 height 9
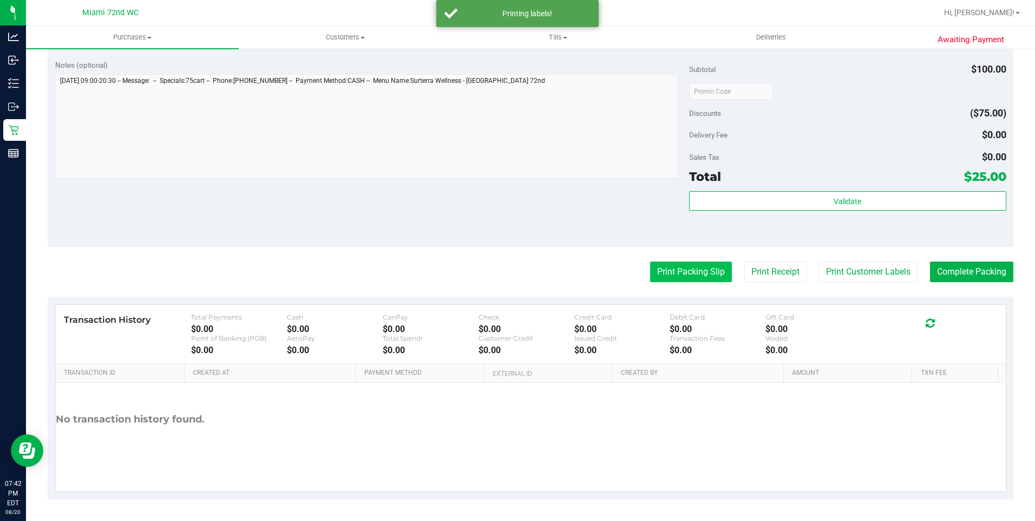
click at [693, 271] on button "Print Packing Slip" at bounding box center [691, 271] width 82 height 21
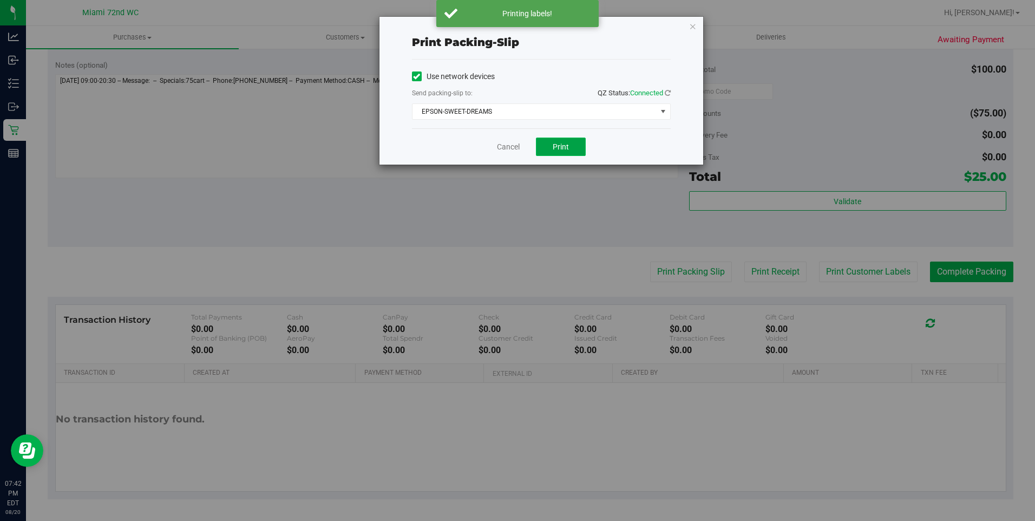
click at [560, 145] on span "Print" at bounding box center [560, 146] width 16 height 9
click at [694, 27] on icon "button" at bounding box center [693, 25] width 8 height 13
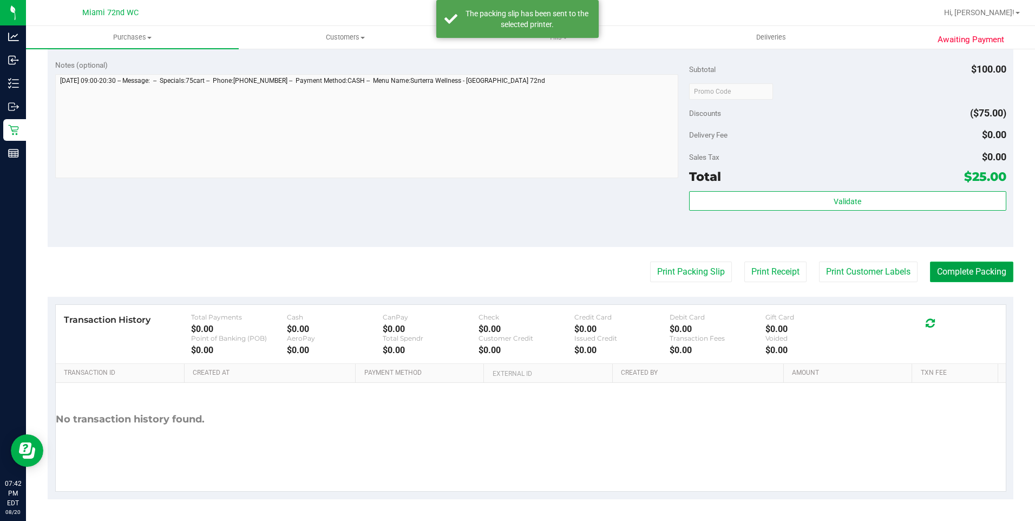
click at [943, 272] on button "Complete Packing" at bounding box center [971, 271] width 83 height 21
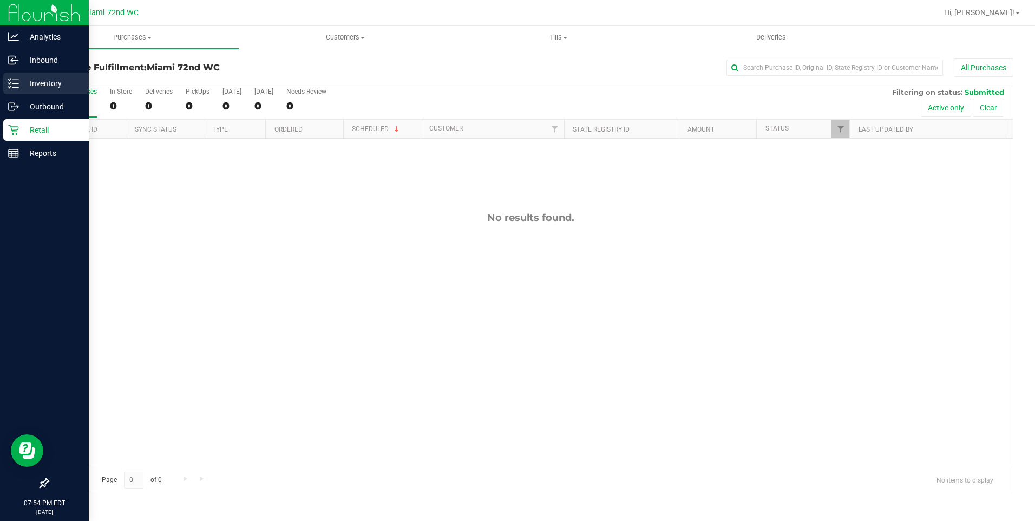
click at [22, 79] on p "Inventory" at bounding box center [51, 83] width 65 height 13
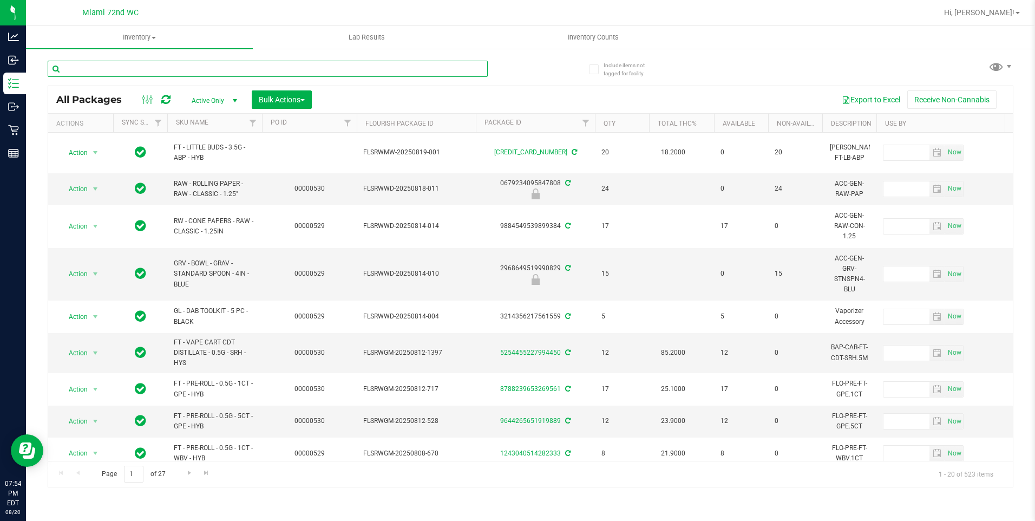
click at [373, 74] on input "text" at bounding box center [268, 69] width 440 height 16
type input "ddf"
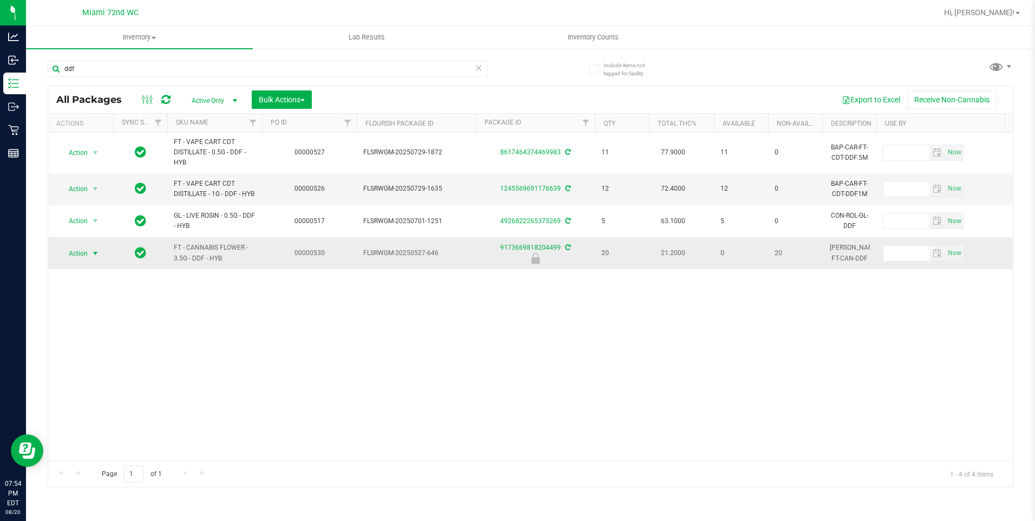
click at [90, 250] on span "select" at bounding box center [96, 253] width 14 height 15
click at [103, 373] on li "Unlock package" at bounding box center [94, 381] width 69 height 16
click at [184, 364] on div "Action Action Adjust qty Create package Edit attributes Global inventory Locate…" at bounding box center [530, 297] width 964 height 328
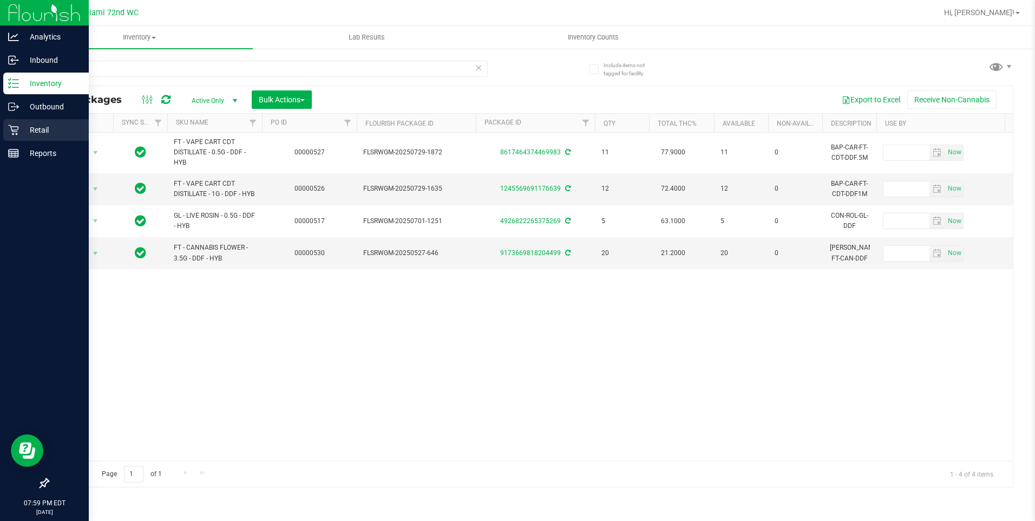
click at [3, 120] on div "Retail" at bounding box center [45, 130] width 85 height 22
